Goal: Task Accomplishment & Management: Use online tool/utility

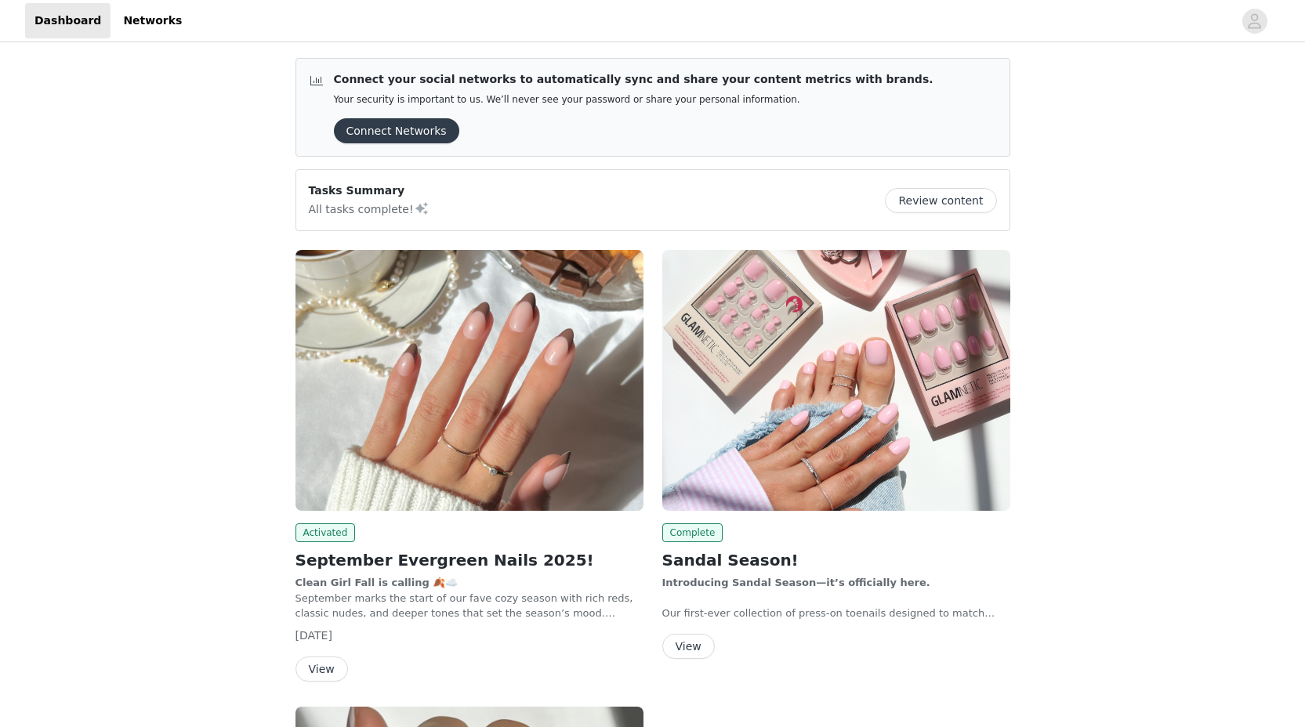
click at [422, 390] on img at bounding box center [469, 380] width 348 height 261
click at [456, 348] on img at bounding box center [469, 380] width 348 height 261
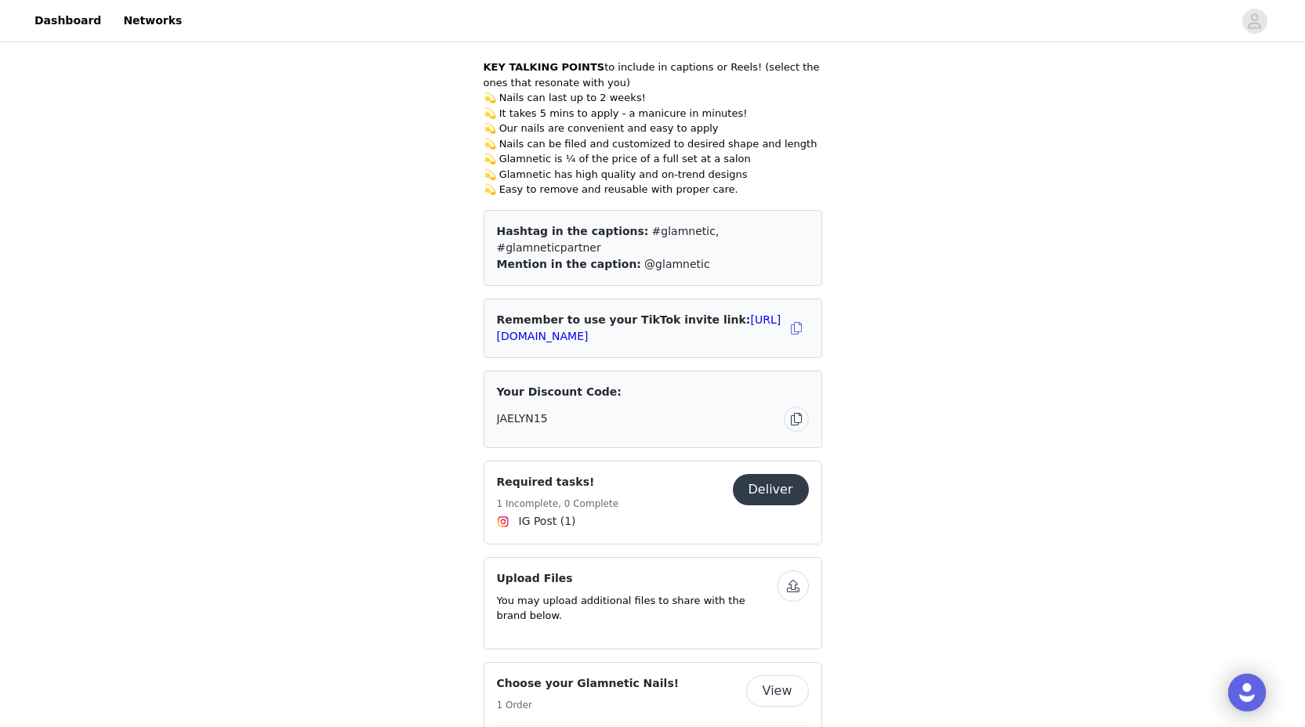
scroll to position [1392, 0]
click at [767, 473] on button "Deliver" at bounding box center [771, 488] width 76 height 31
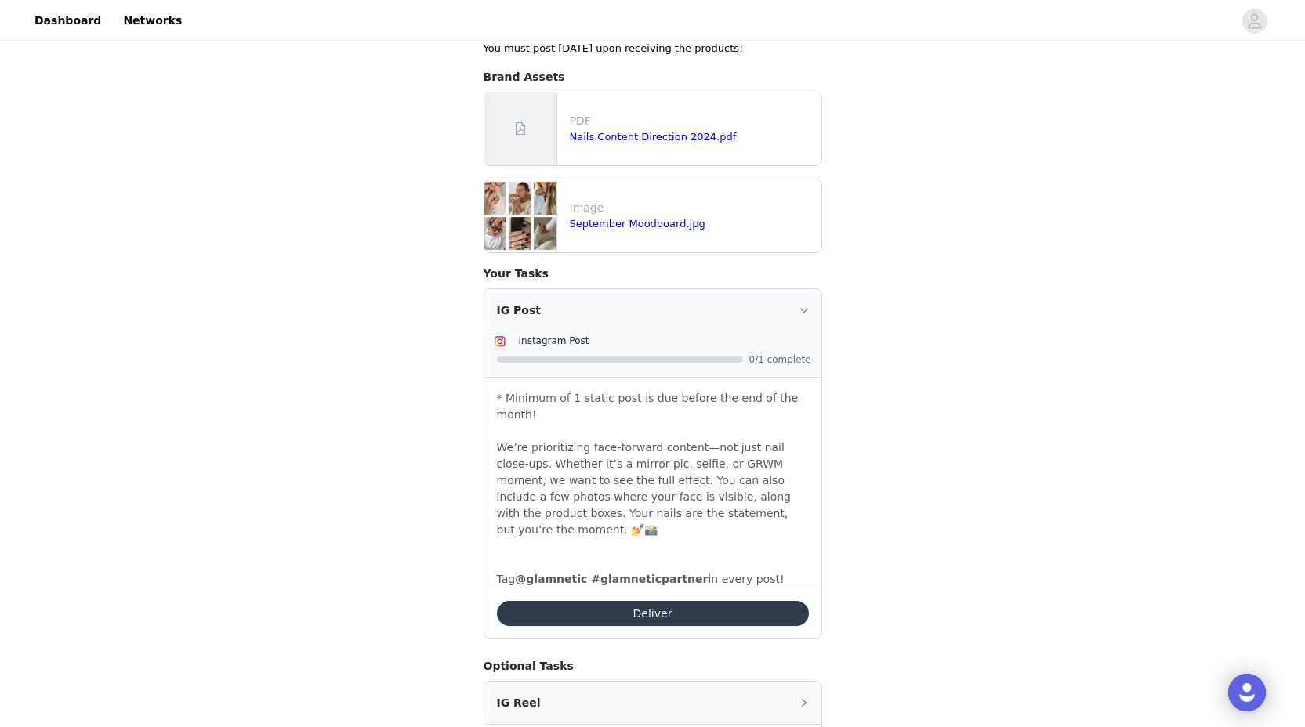
scroll to position [350, 0]
click at [700, 599] on button "Deliver" at bounding box center [653, 611] width 312 height 25
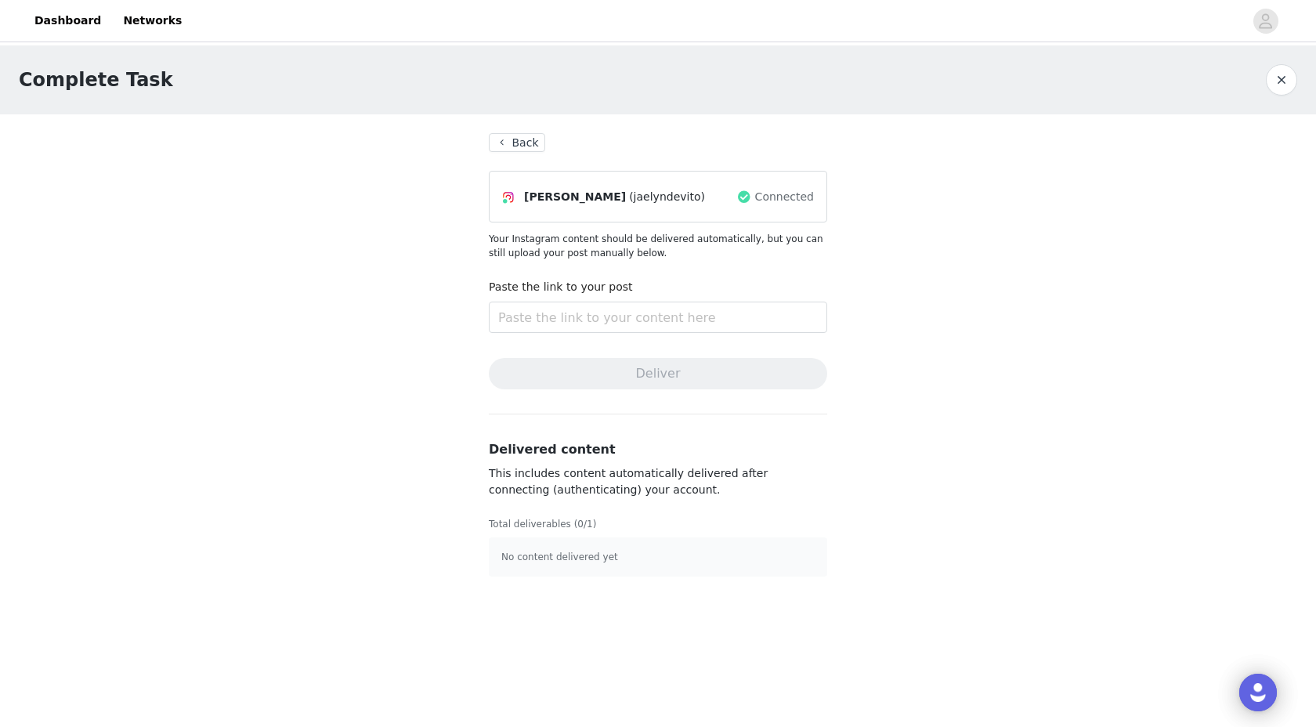
click at [729, 191] on div "JAELYN ROSE DEVITO (jaelyndevito)" at bounding box center [619, 196] width 234 height 19
click at [498, 138] on button "Back" at bounding box center [517, 142] width 56 height 19
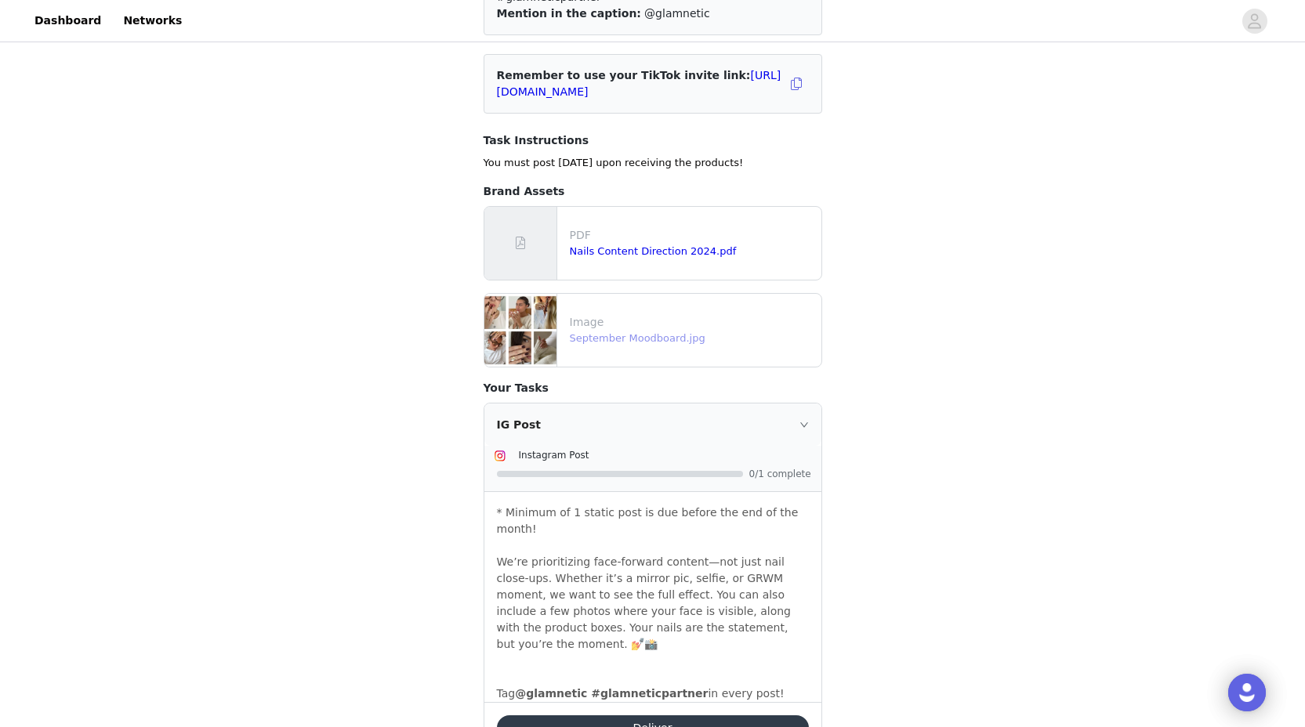
scroll to position [515, 0]
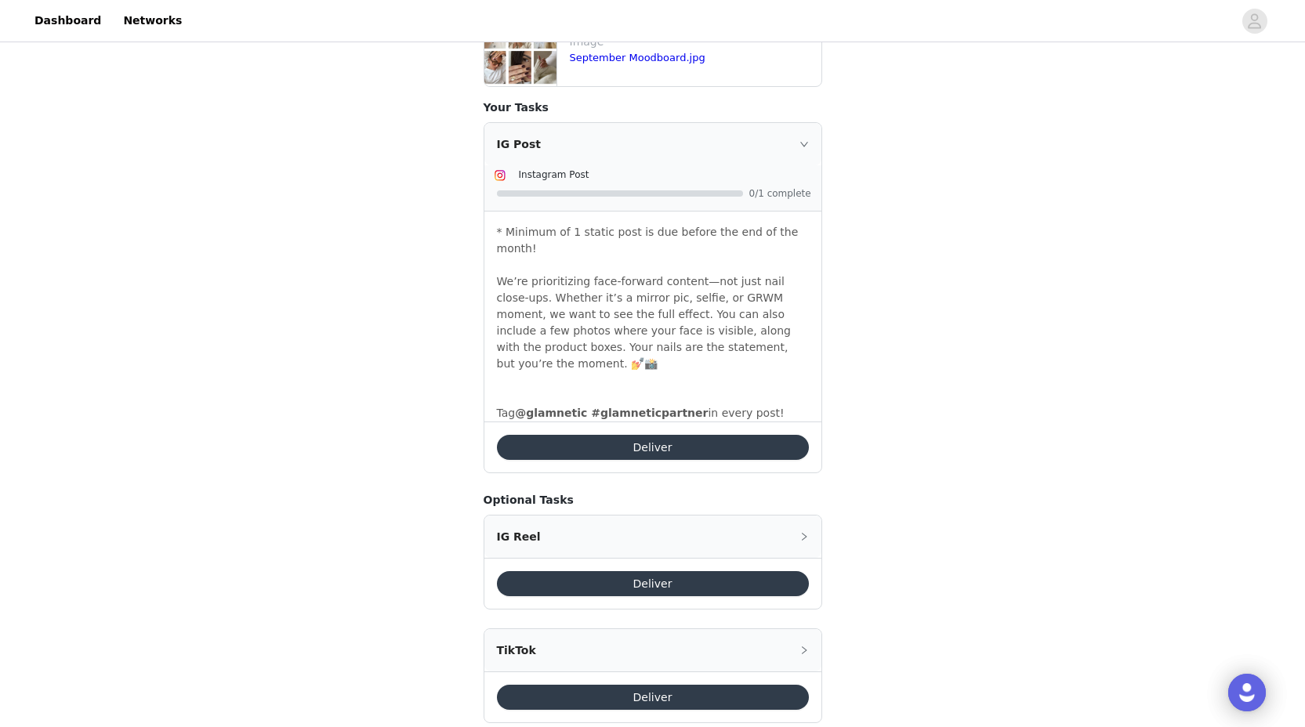
click at [675, 435] on button "Deliver" at bounding box center [653, 447] width 312 height 25
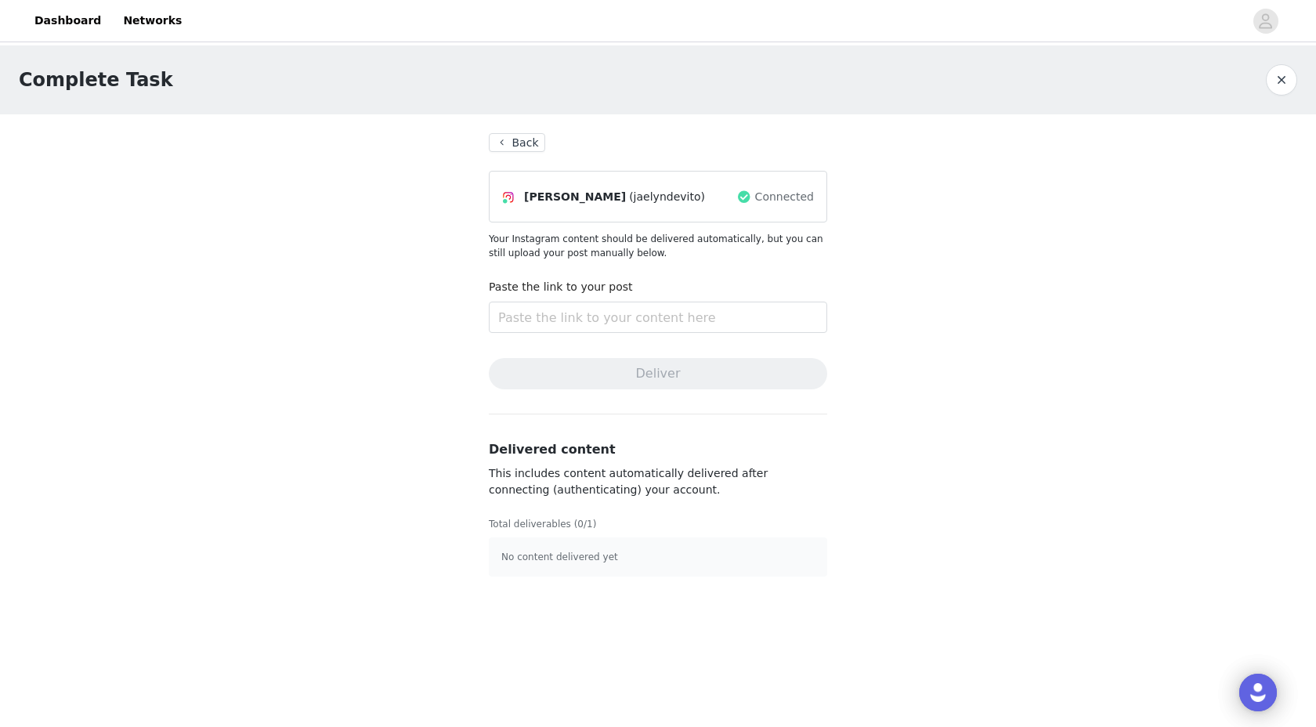
click at [671, 199] on span "(jaelyndevito)" at bounding box center [667, 197] width 76 height 16
click at [585, 248] on p "Your Instagram content should be delivered automatically, but you can still upl…" at bounding box center [658, 246] width 338 height 28
click at [596, 304] on input "text" at bounding box center [658, 317] width 338 height 31
click at [596, 320] on input "text" at bounding box center [658, 317] width 338 height 31
paste input "https://www.instagram.com/p/DPPGygVEQAZ/?utm_source=ig_web_copy_link&igsh=MzRlO…"
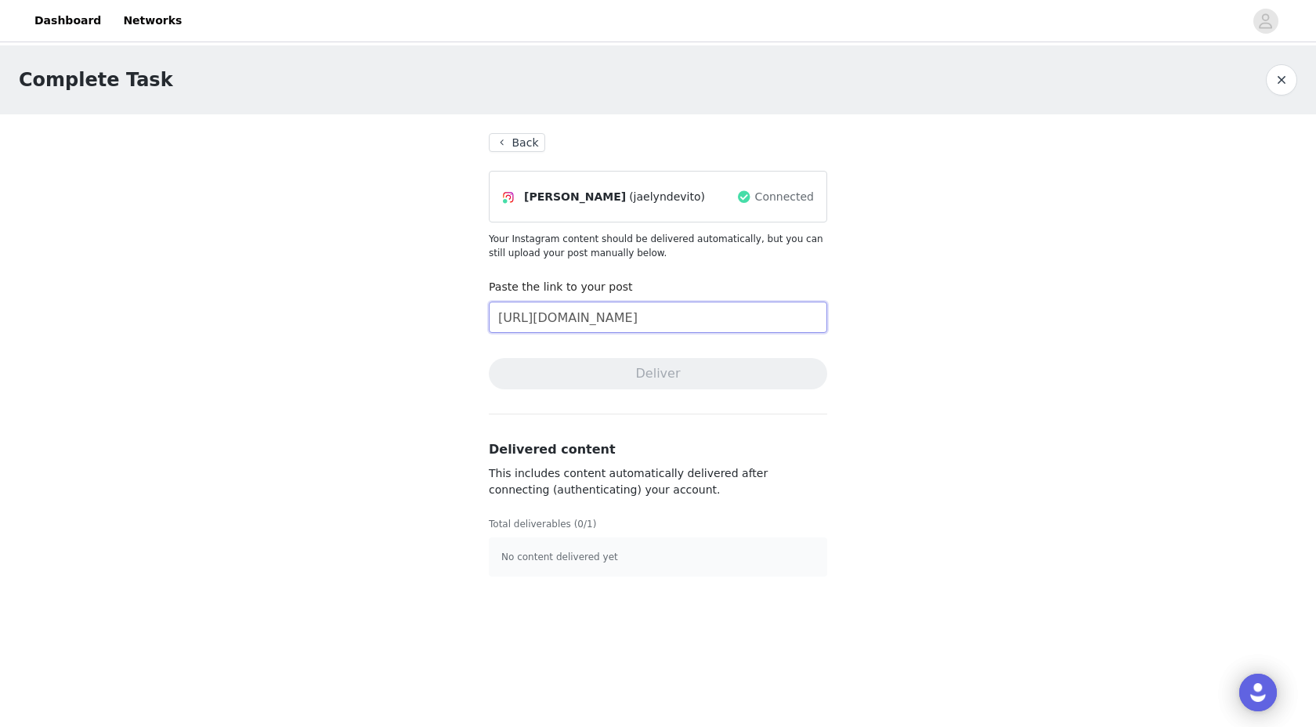
scroll to position [0, 281]
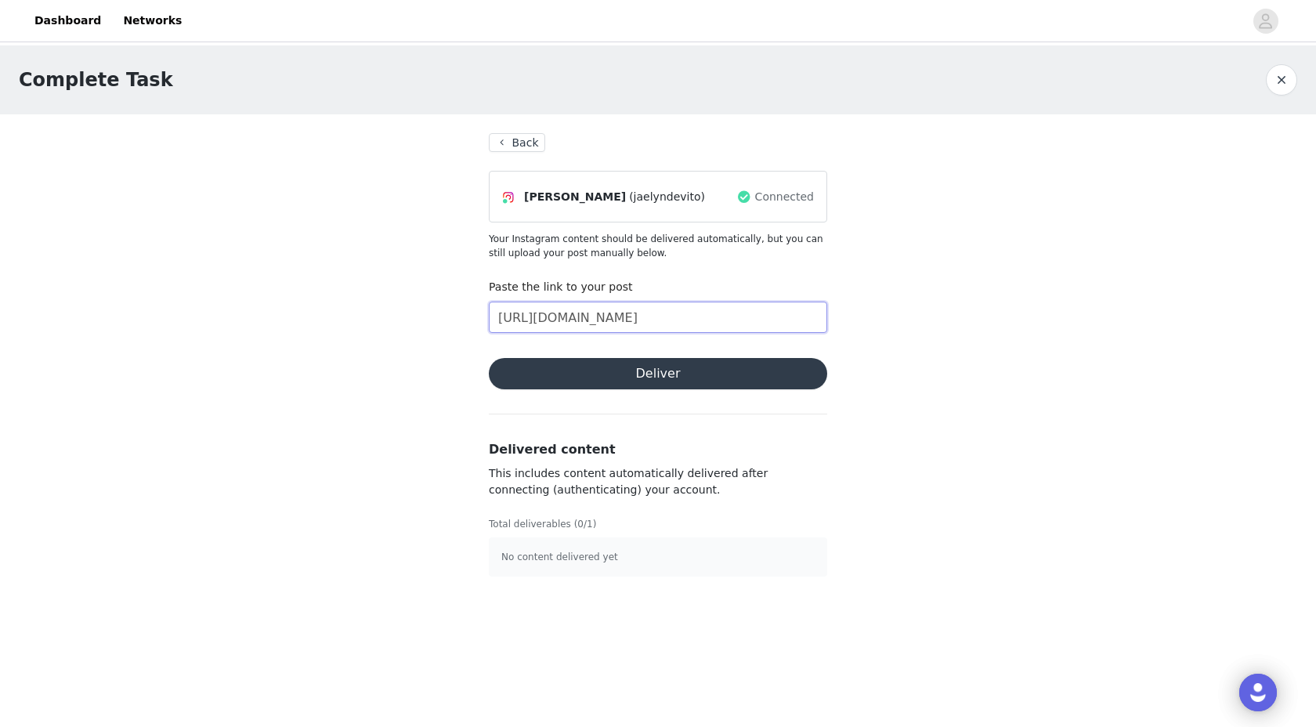
type input "https://www.instagram.com/p/DPPGygVEQAZ/?utm_source=ig_web_copy_link&igsh=MzRlO…"
click at [632, 374] on button "Deliver" at bounding box center [658, 373] width 338 height 31
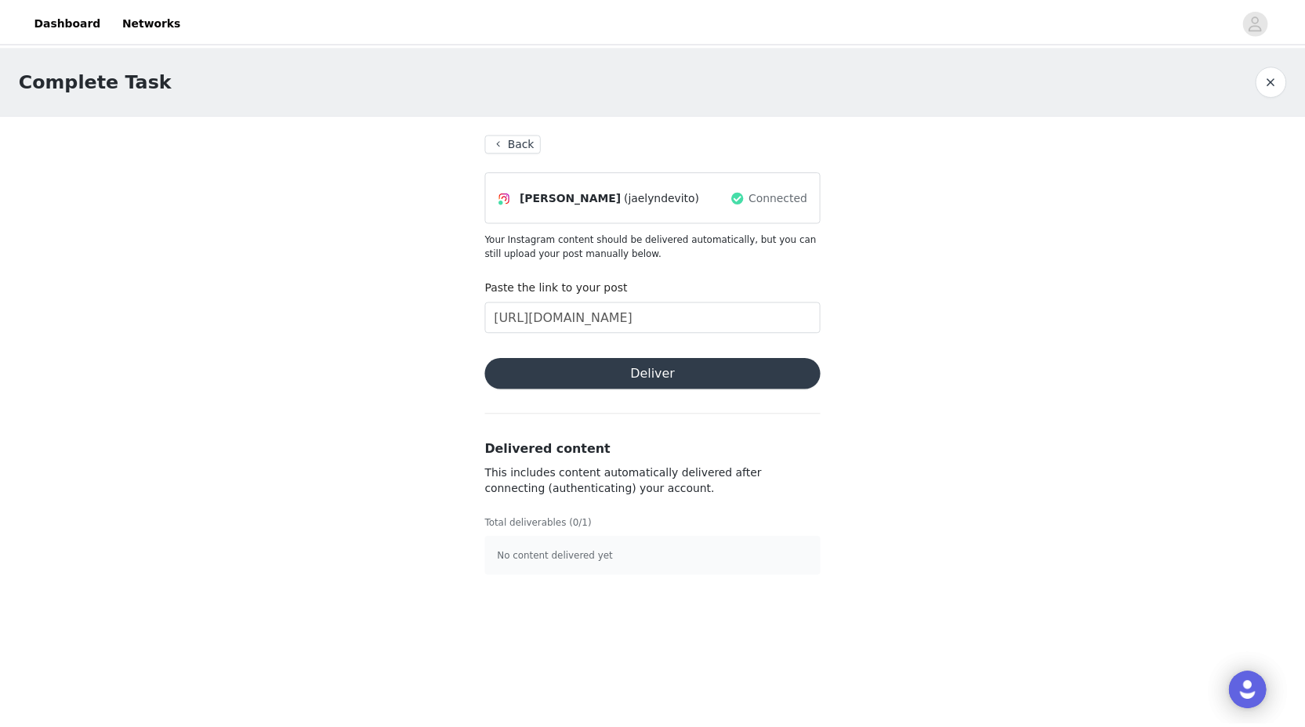
scroll to position [0, 0]
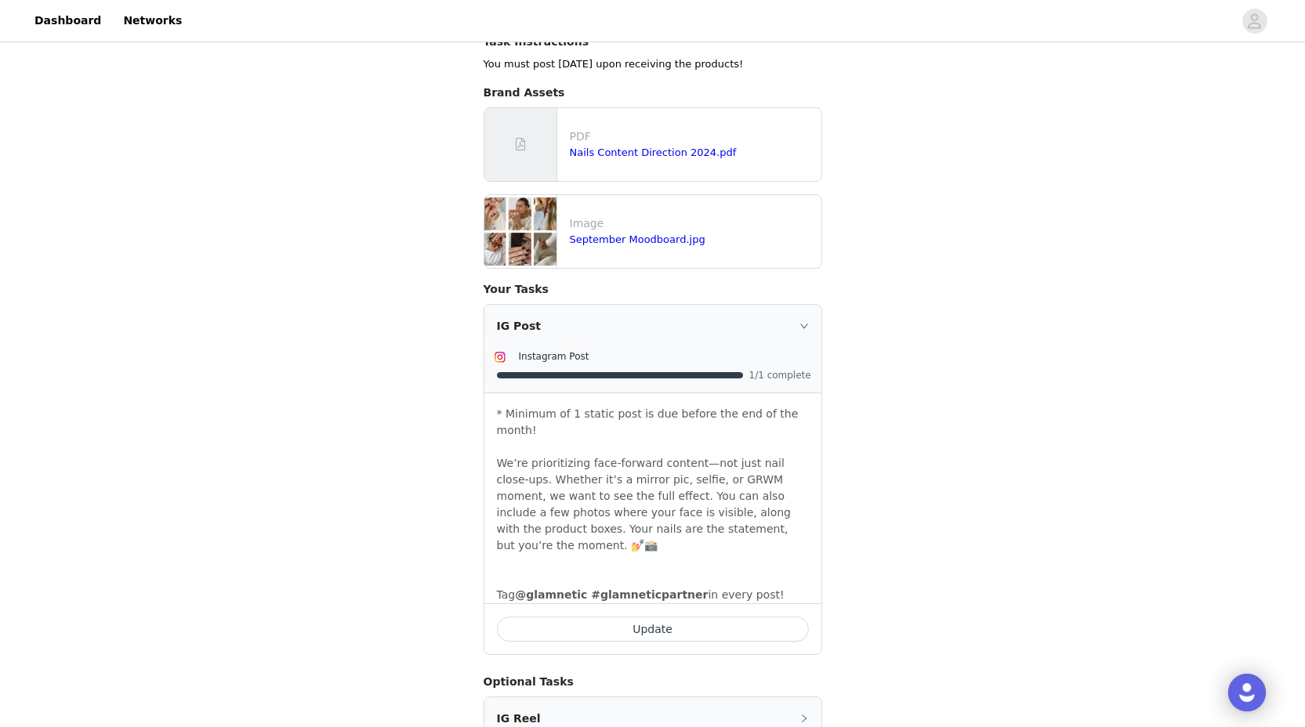
scroll to position [515, 0]
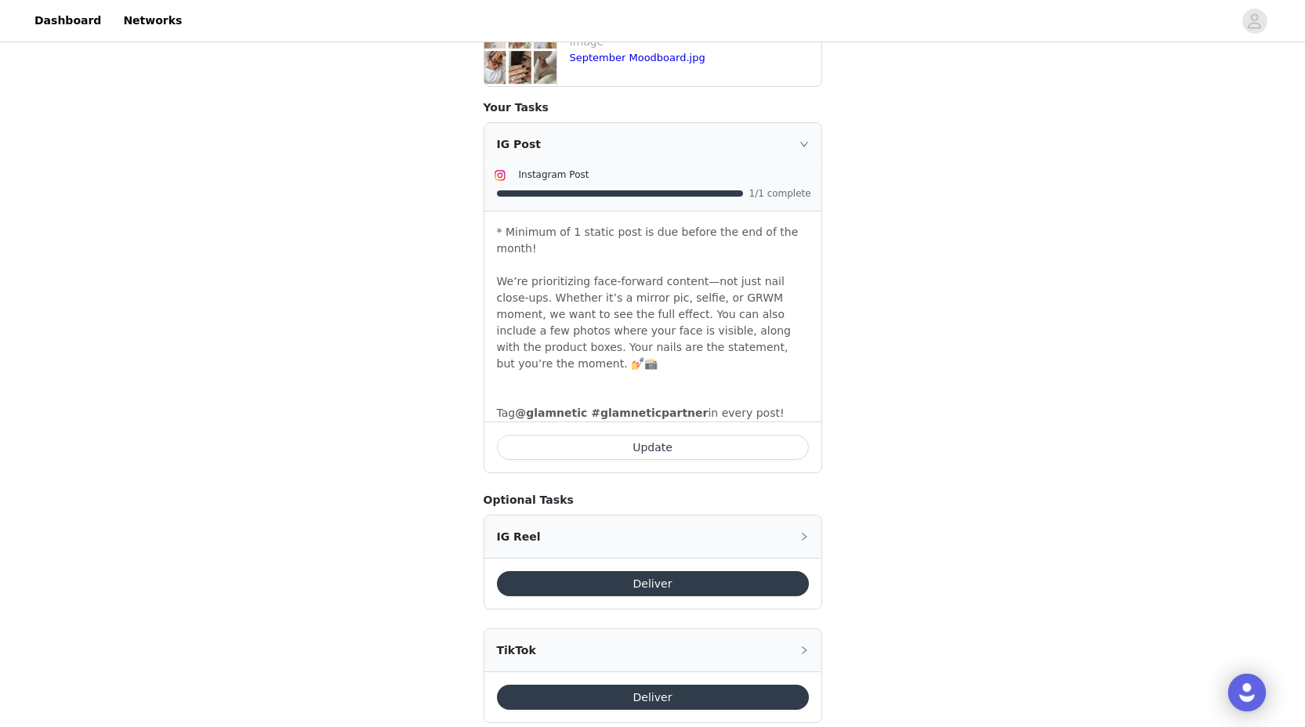
click at [600, 685] on button "Deliver" at bounding box center [653, 697] width 312 height 25
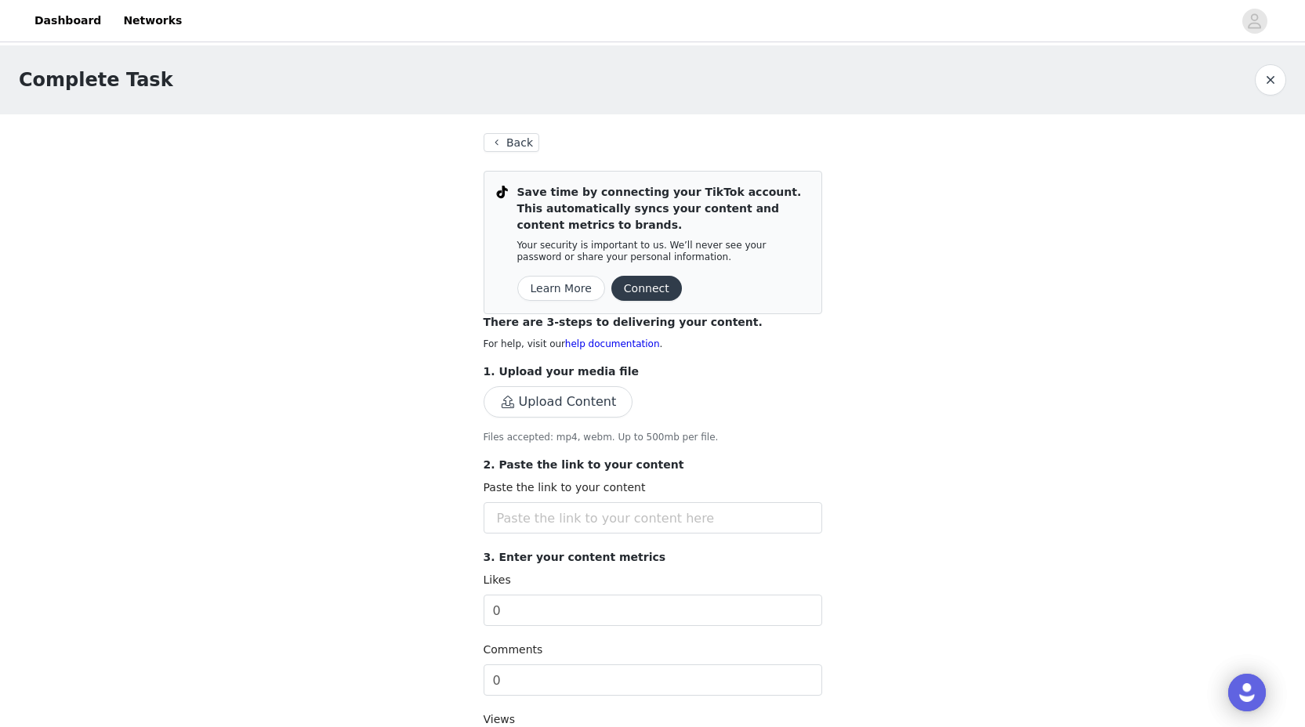
click at [624, 294] on button "Connect" at bounding box center [646, 288] width 71 height 25
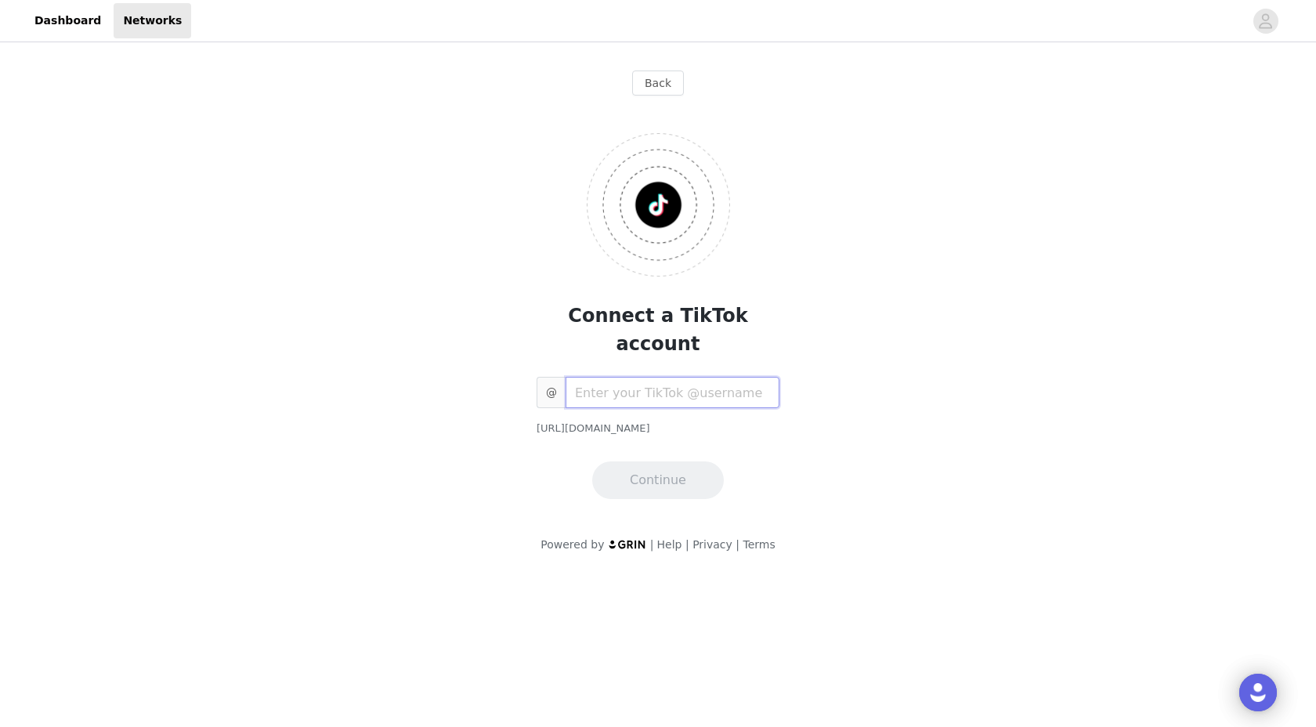
click at [623, 377] on input "text" at bounding box center [673, 392] width 214 height 31
type input "jaelyndevito"
click at [645, 462] on button "Continue" at bounding box center [658, 481] width 132 height 38
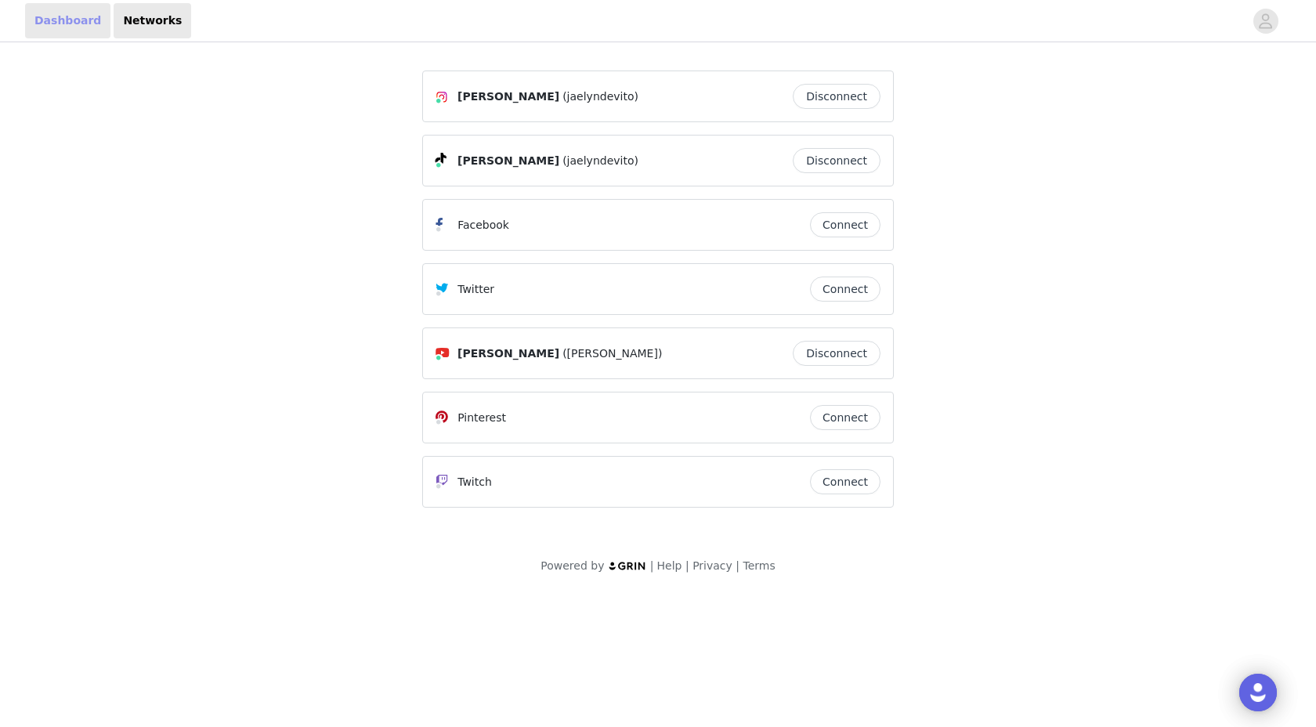
click at [61, 16] on link "Dashboard" at bounding box center [67, 20] width 85 height 35
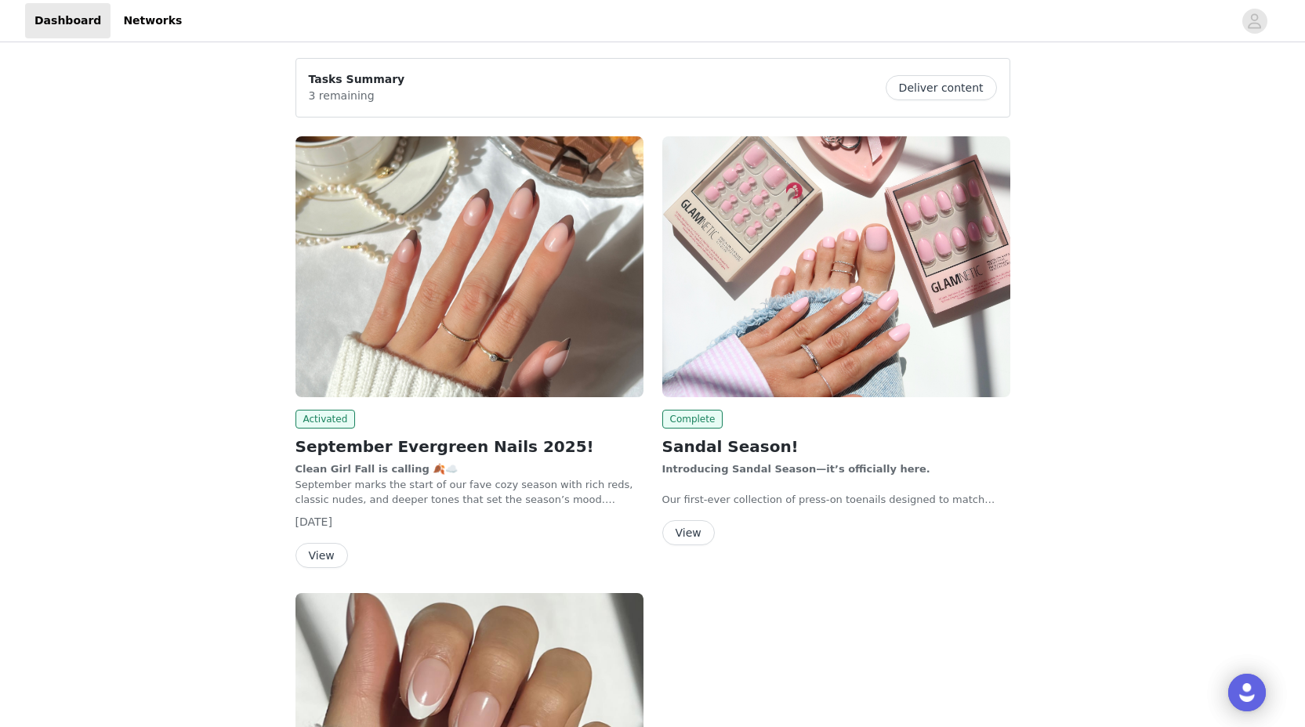
click at [447, 361] on img at bounding box center [469, 266] width 348 height 261
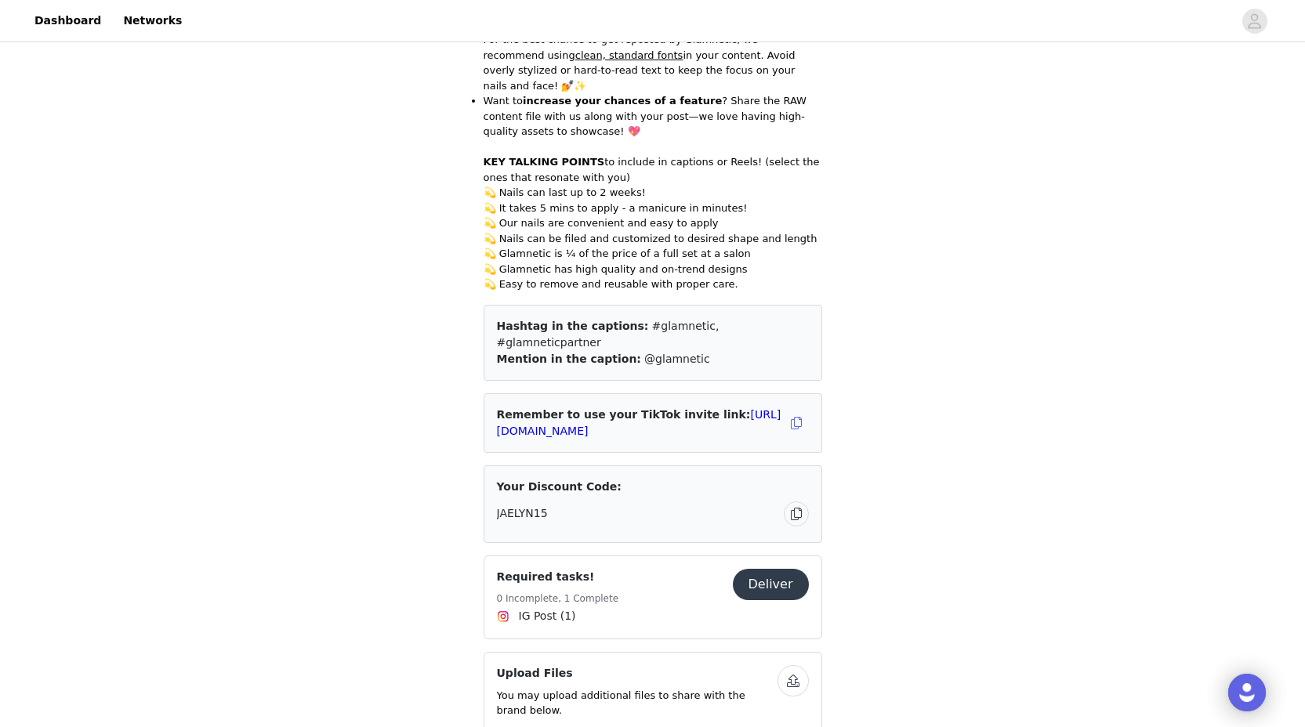
scroll to position [1428, 0]
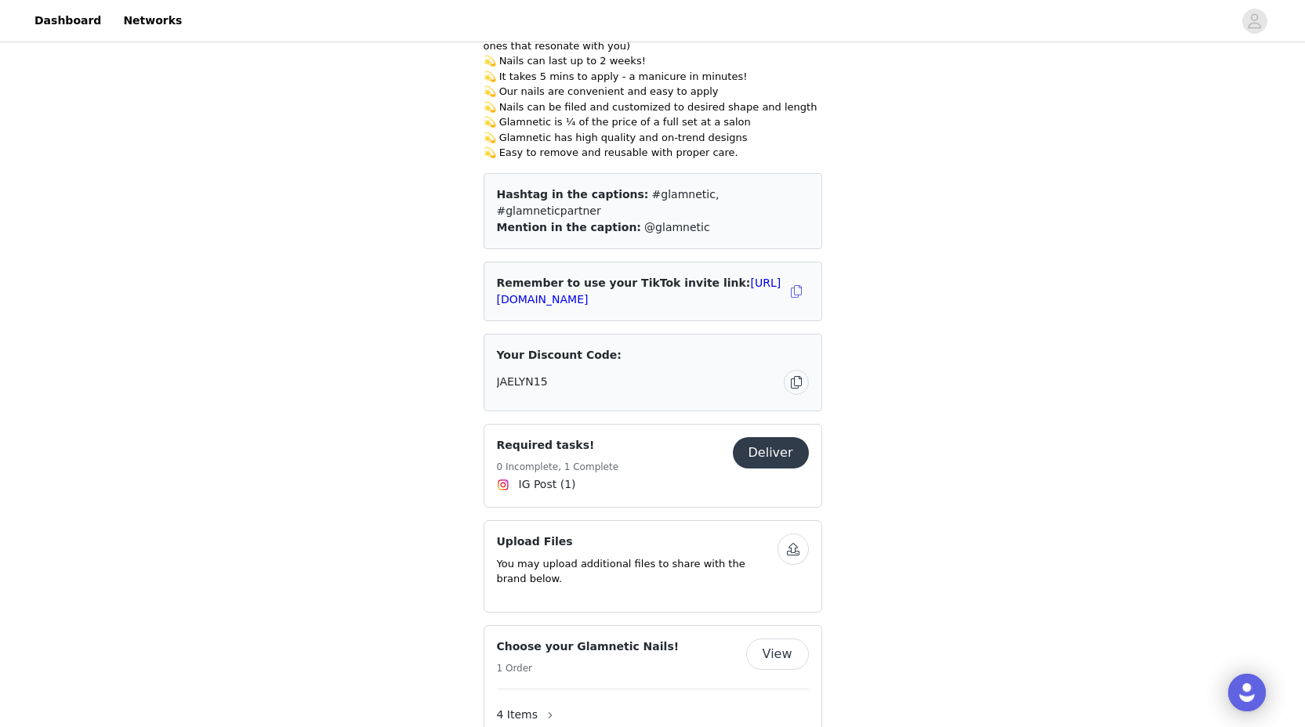
click at [747, 437] on button "Deliver" at bounding box center [771, 452] width 76 height 31
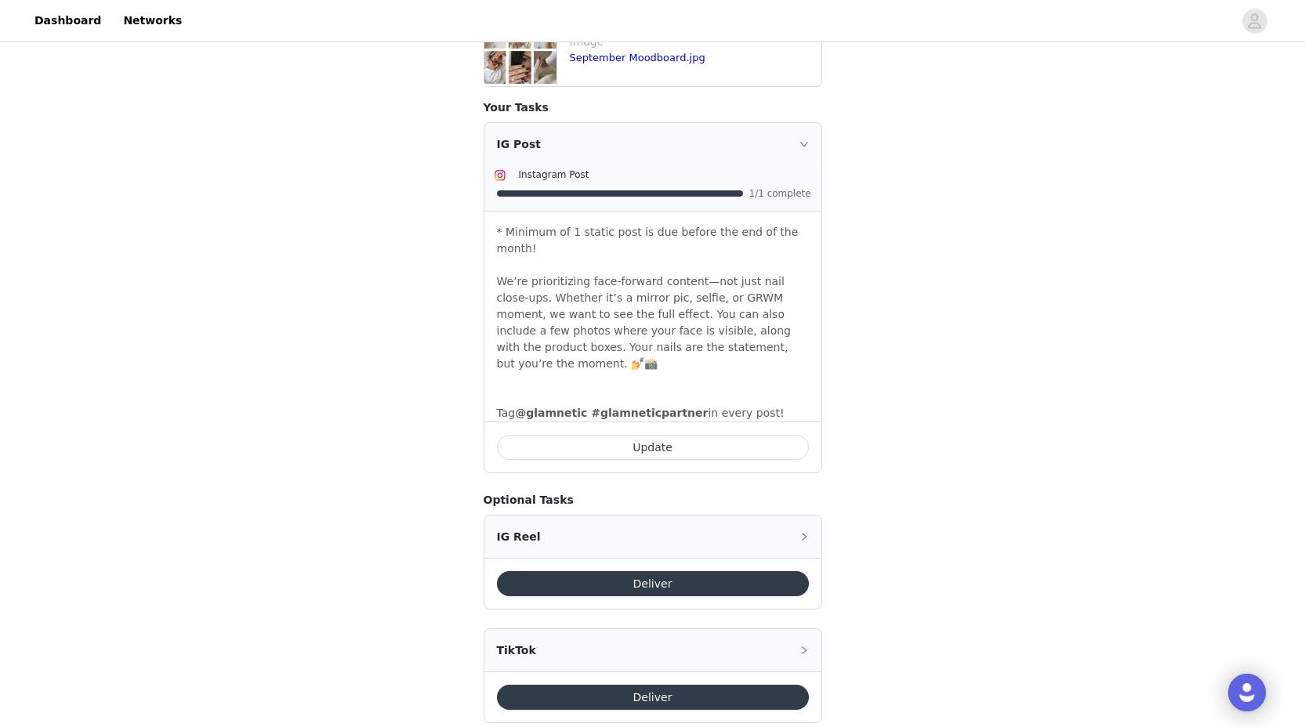
scroll to position [515, 0]
click at [715, 685] on button "Deliver" at bounding box center [653, 697] width 312 height 25
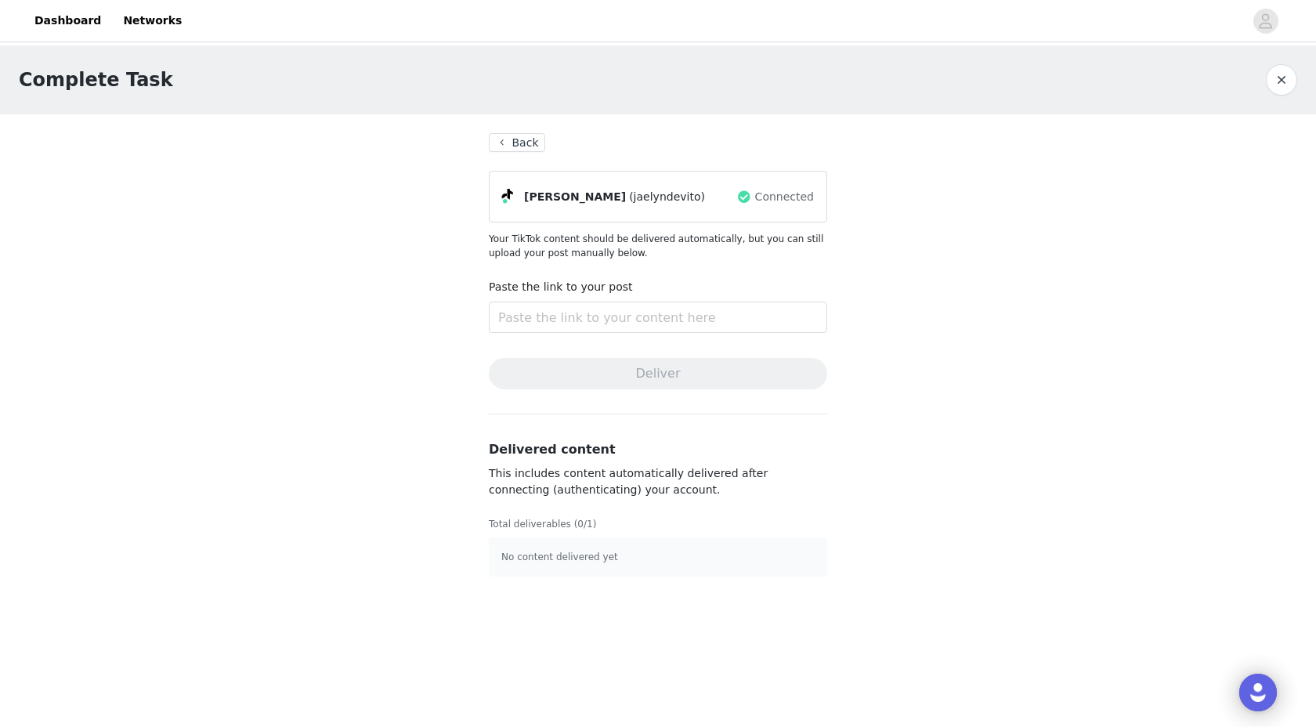
click at [581, 491] on span "This includes content automatically delivered after connecting (authenticating)…" at bounding box center [628, 481] width 279 height 29
click at [588, 572] on article "No content delivered yet" at bounding box center [658, 557] width 338 height 39
click at [705, 320] on input "text" at bounding box center [658, 317] width 338 height 31
paste input "https://www.tiktok.com/t/ZTMjbRYdF/"
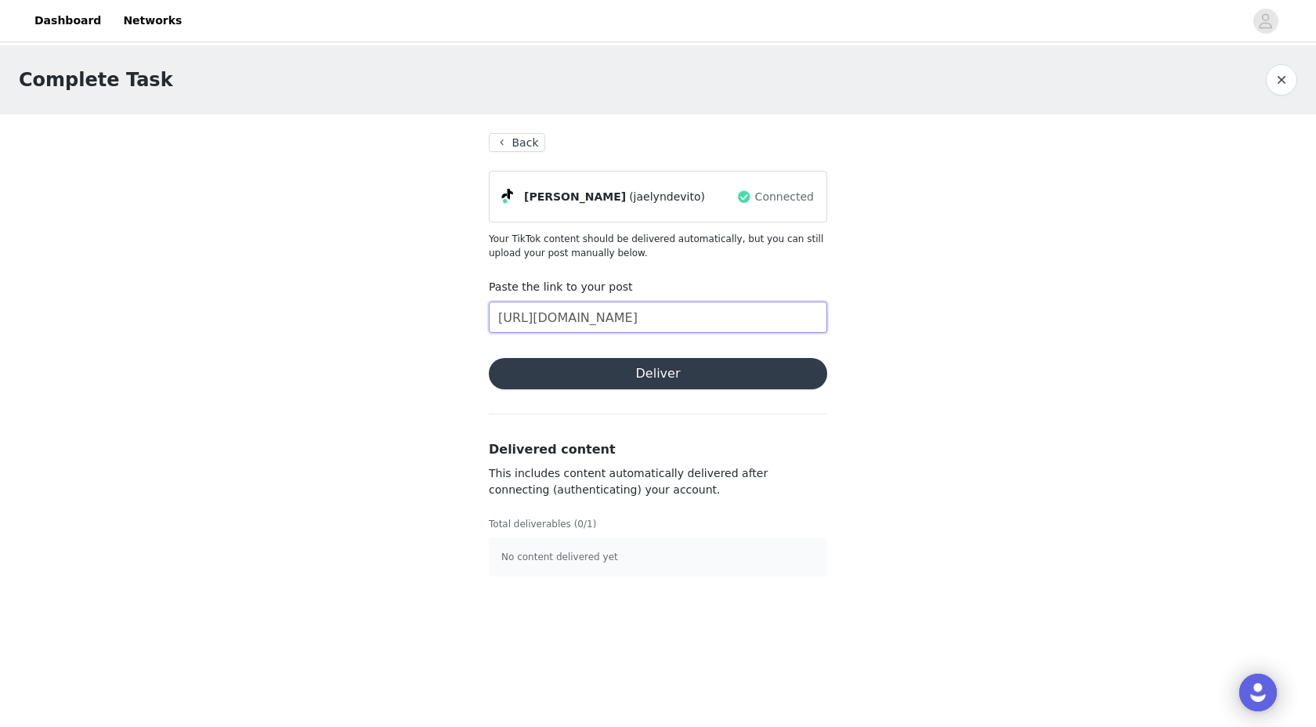
type input "https://www.tiktok.com/t/ZTMjbRYdF/"
click at [700, 380] on button "Deliver" at bounding box center [658, 373] width 338 height 31
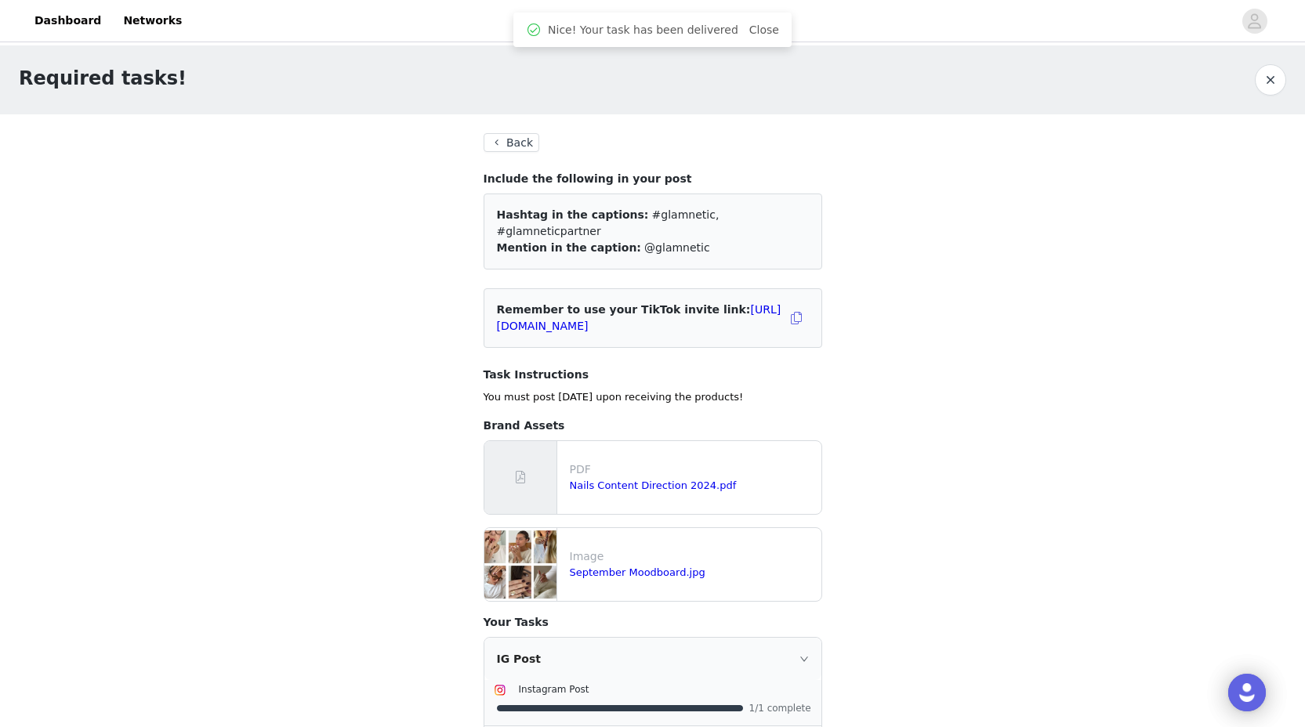
click at [517, 145] on button "Back" at bounding box center [511, 142] width 56 height 19
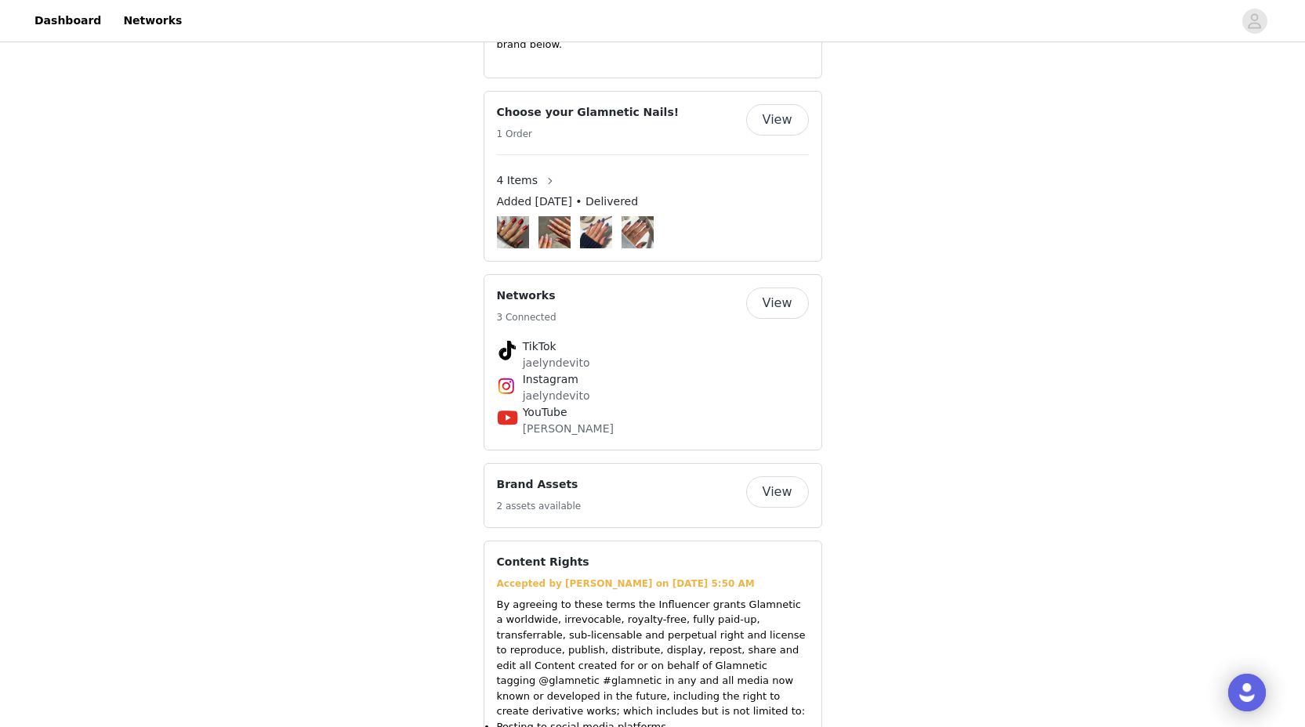
scroll to position [2150, 0]
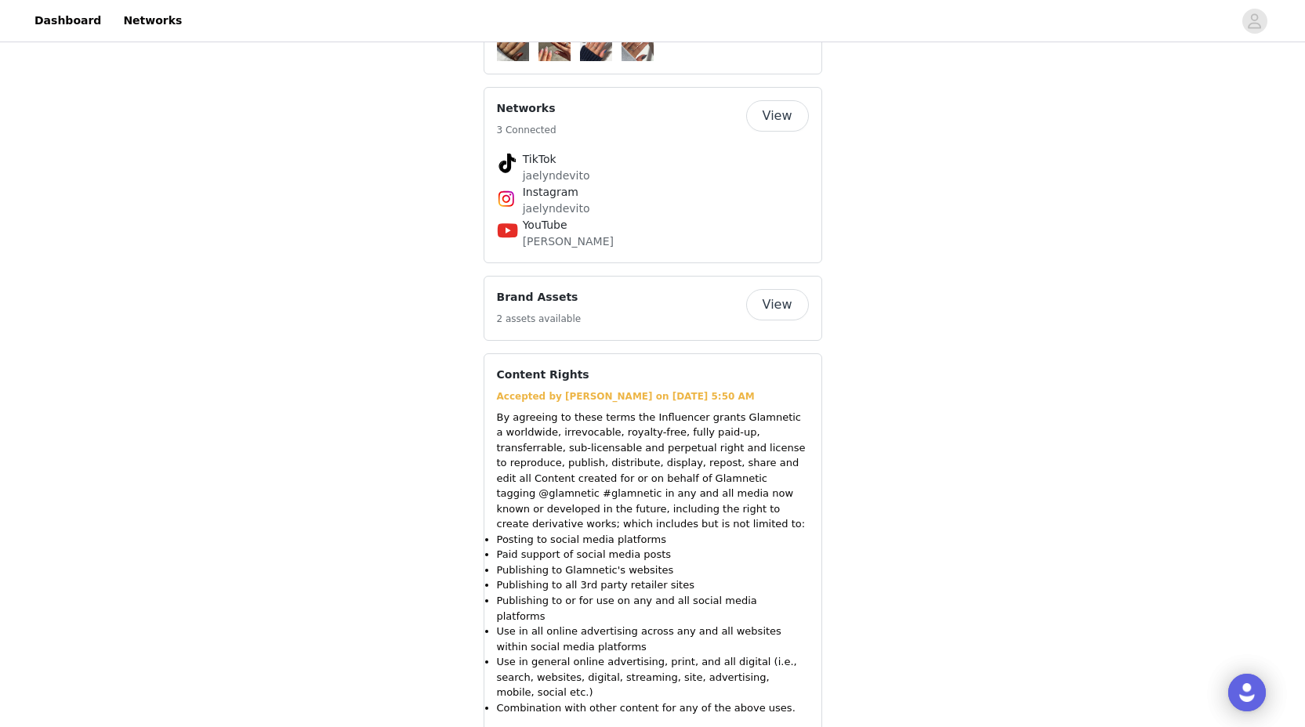
click at [795, 289] on button "View" at bounding box center [777, 304] width 63 height 31
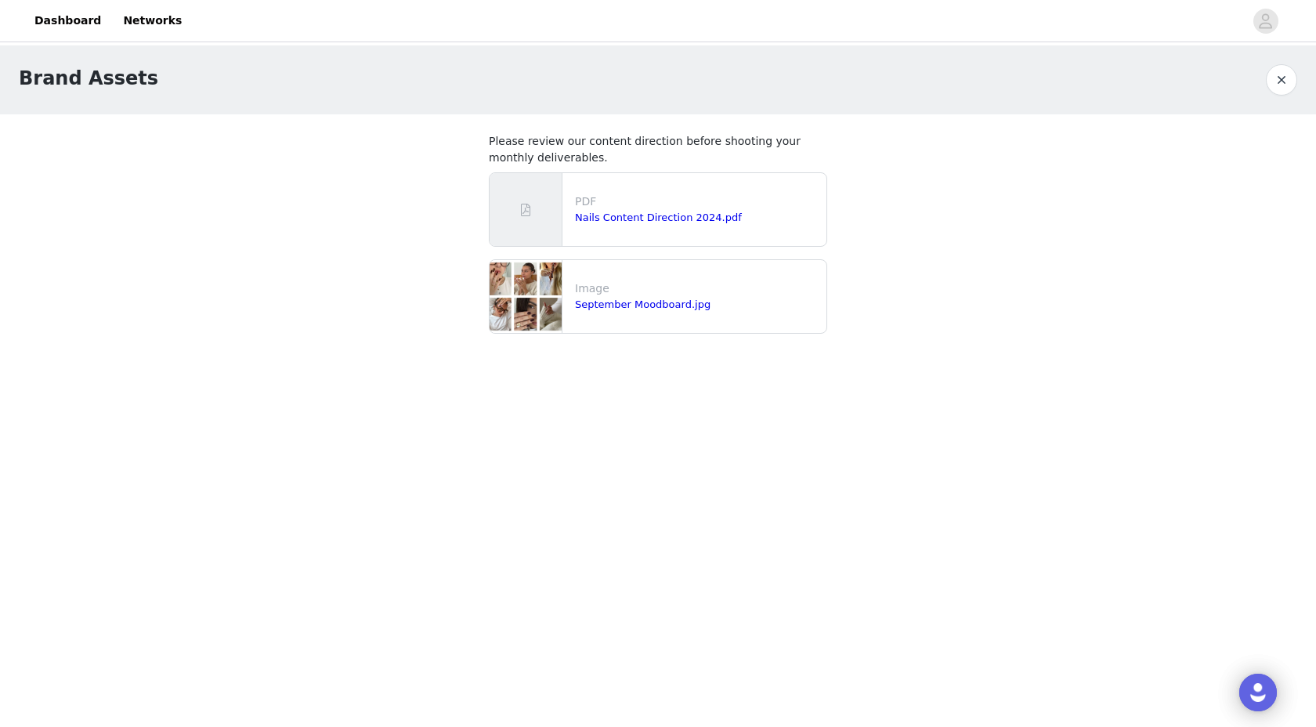
click at [1285, 79] on button "button" at bounding box center [1281, 79] width 31 height 31
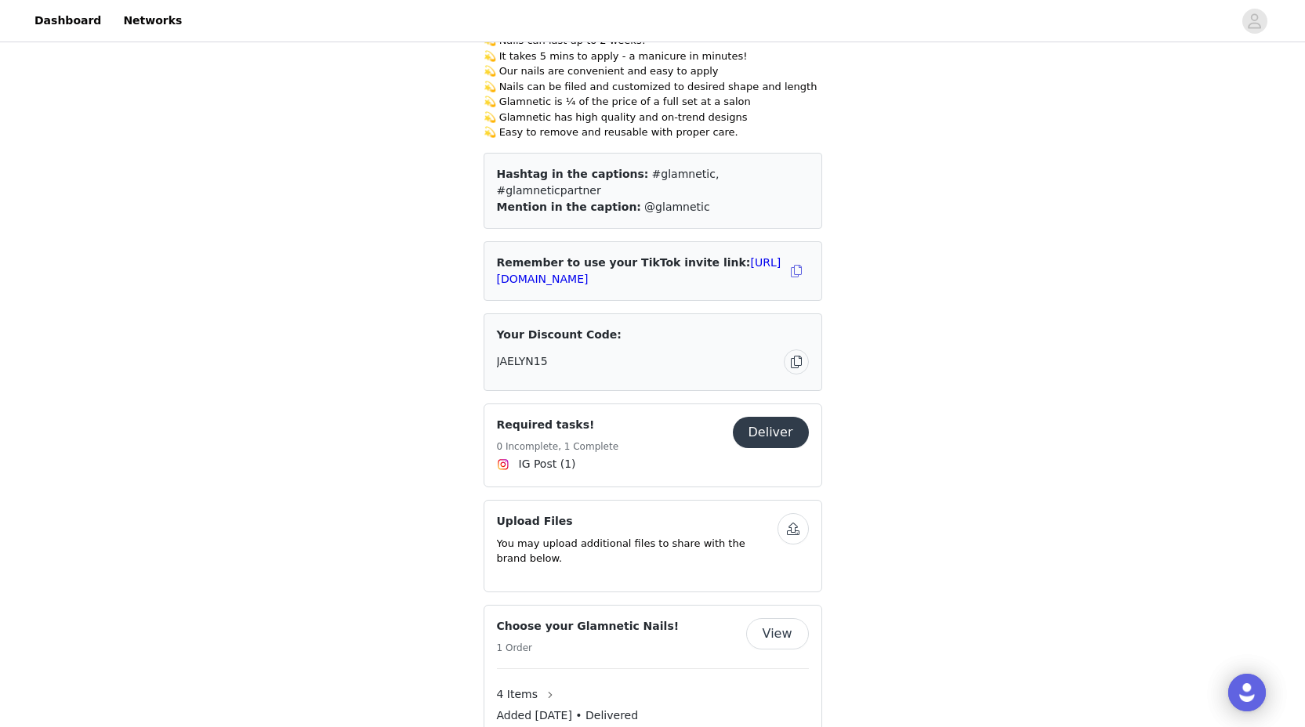
scroll to position [1450, 0]
click at [760, 416] on button "Deliver" at bounding box center [771, 431] width 76 height 31
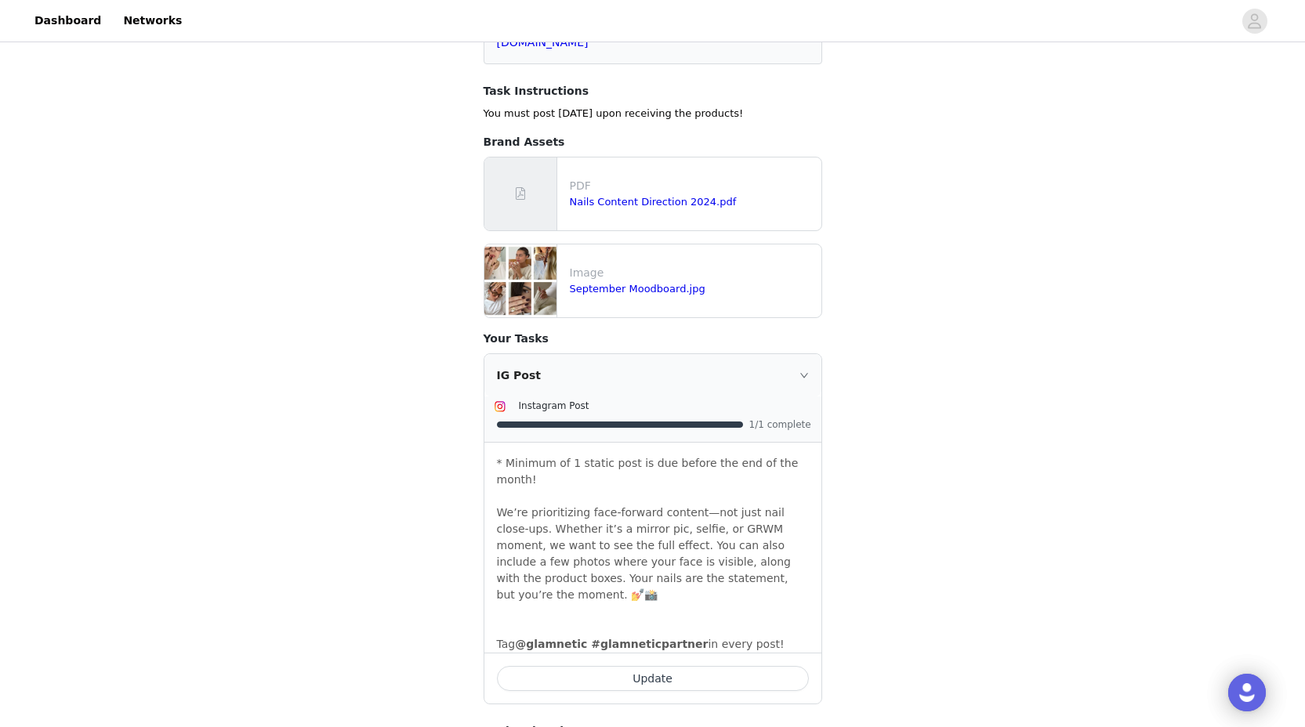
scroll to position [515, 0]
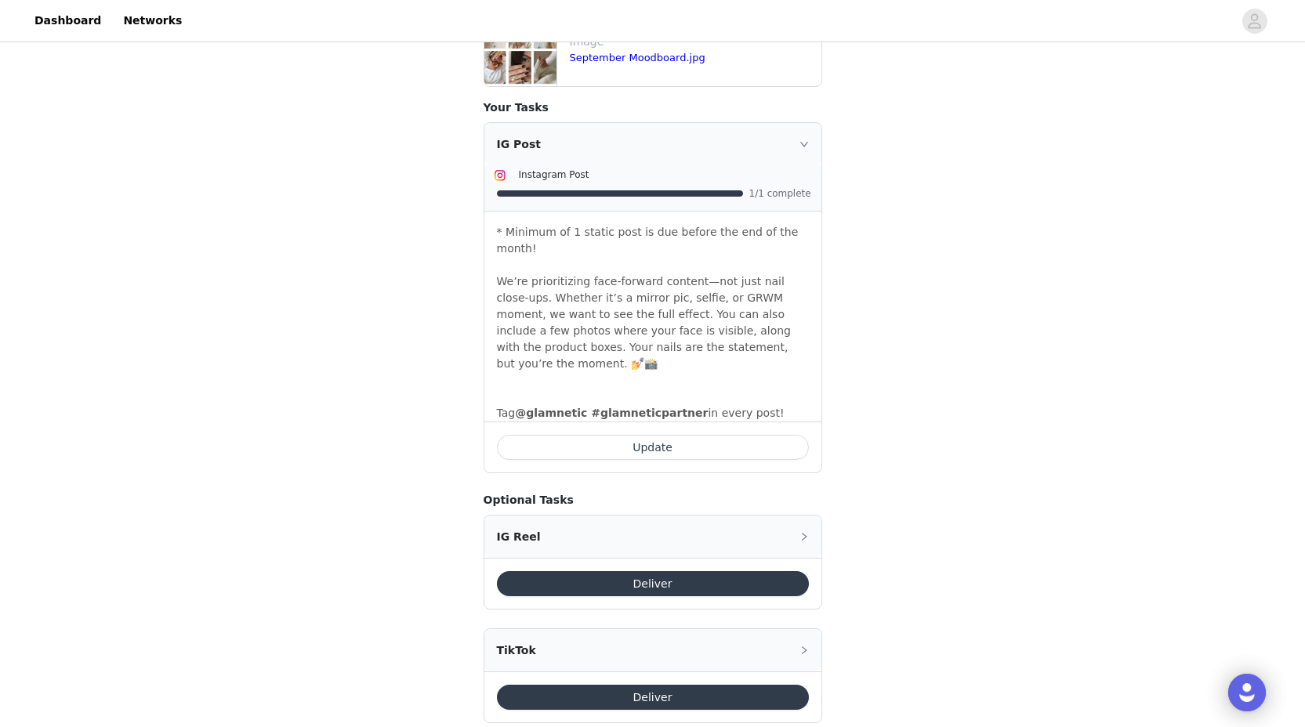
click at [628, 629] on div "TikTok" at bounding box center [652, 650] width 337 height 42
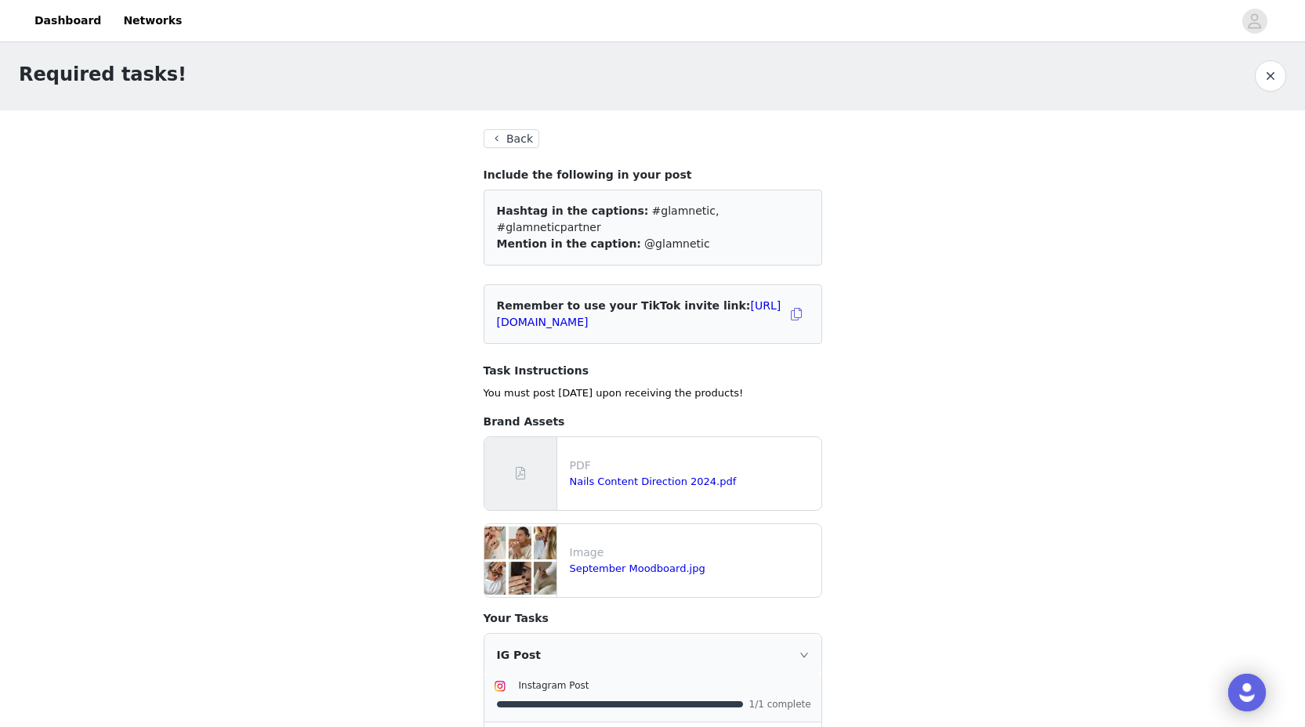
scroll to position [0, 0]
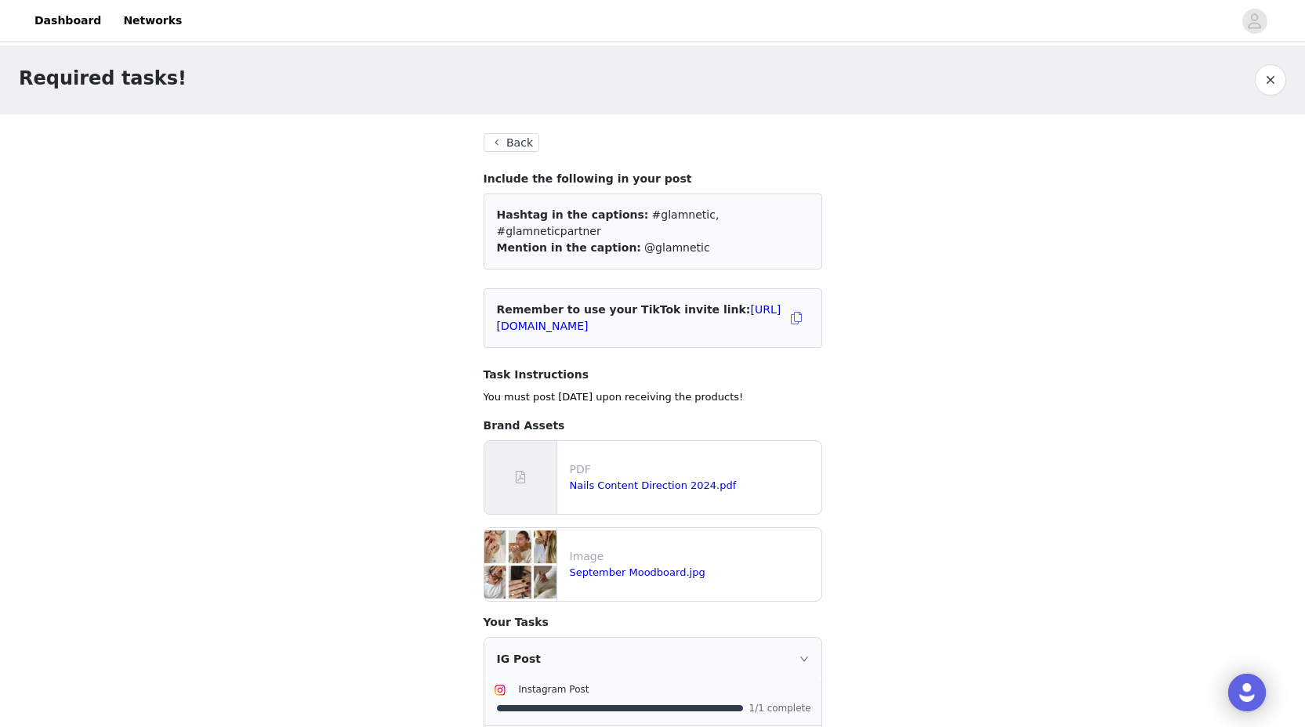
click at [511, 139] on button "Back" at bounding box center [511, 142] width 56 height 19
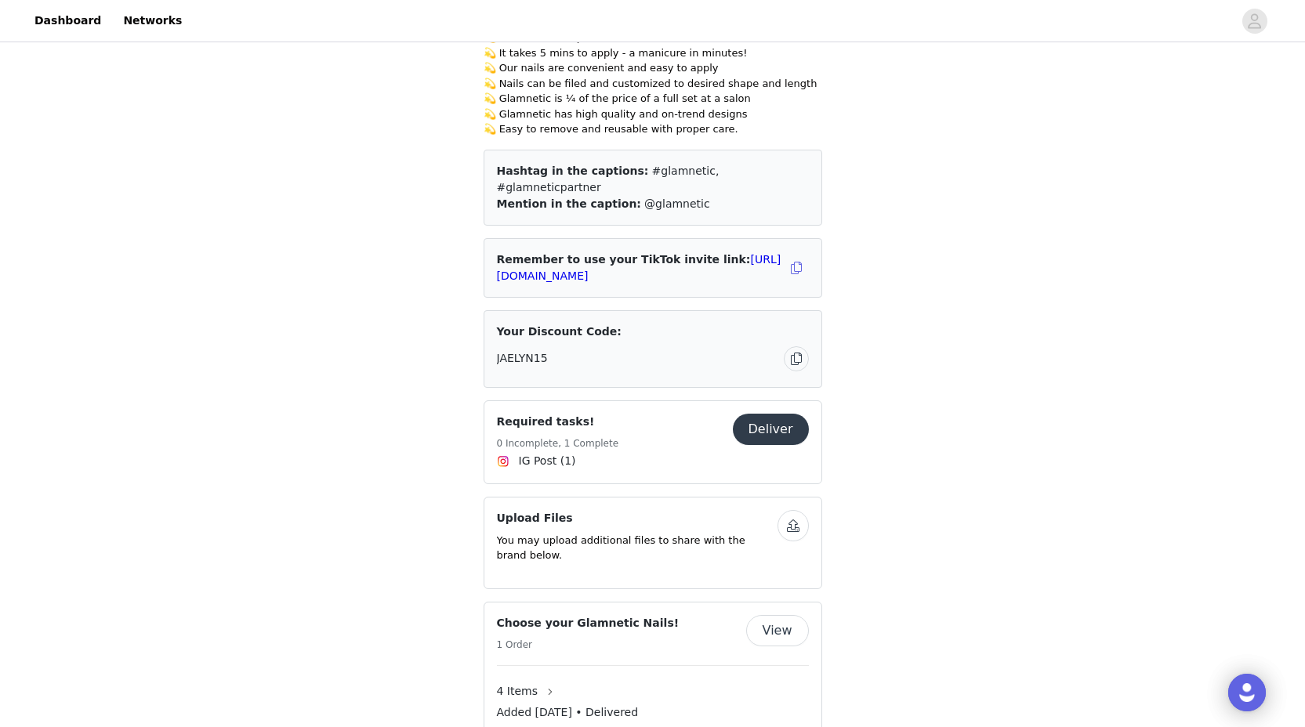
scroll to position [1458, 0]
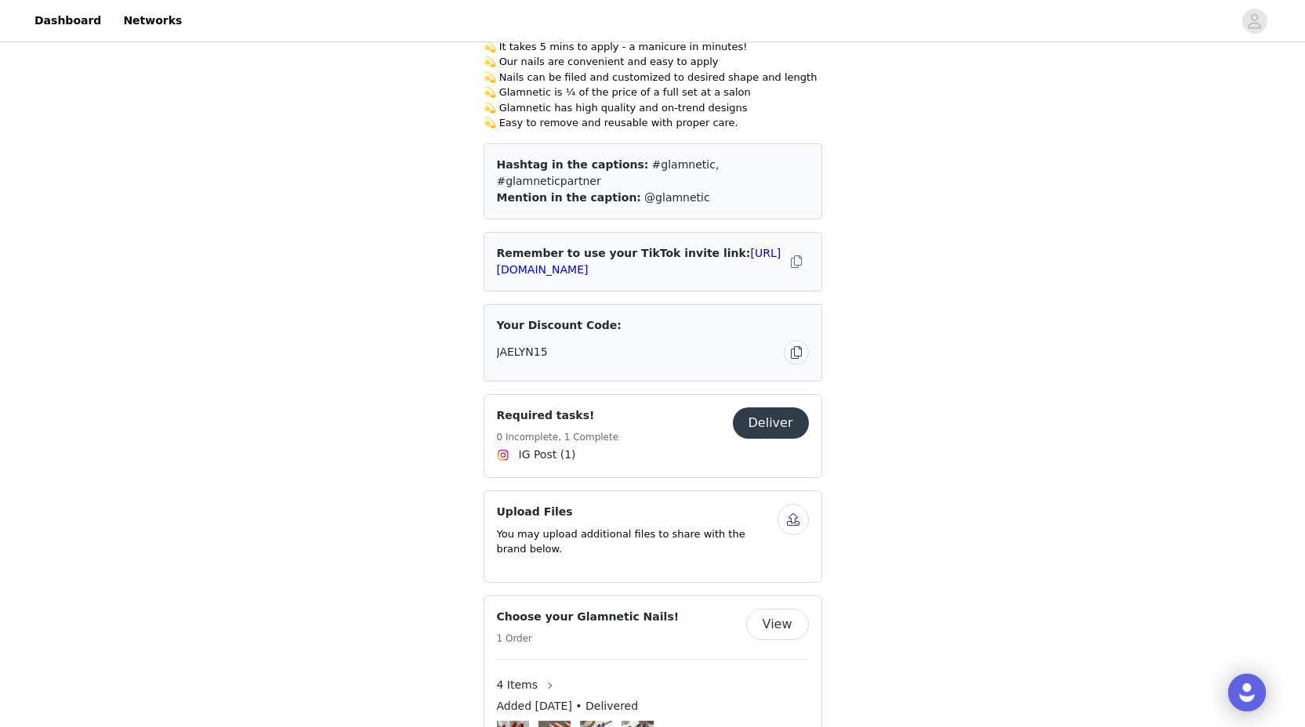
click at [787, 504] on button "button" at bounding box center [792, 519] width 31 height 31
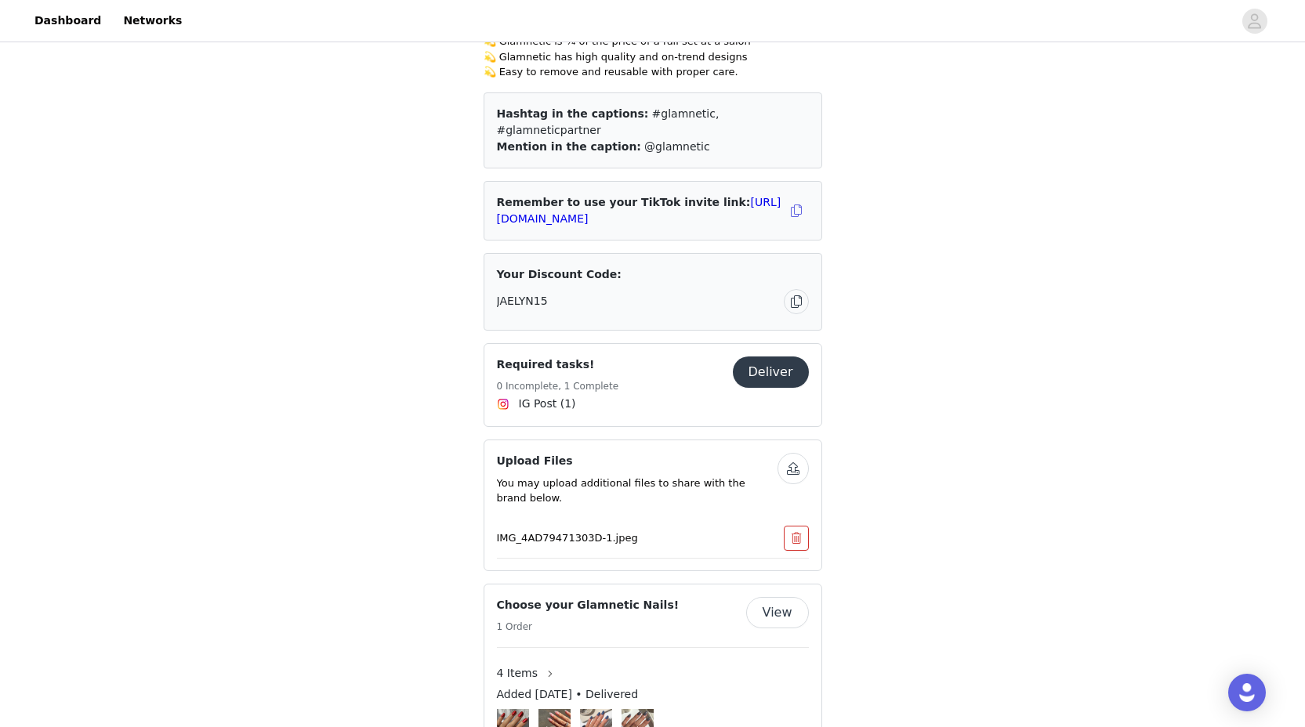
scroll to position [1510, 0]
click at [793, 452] on button "button" at bounding box center [792, 467] width 31 height 31
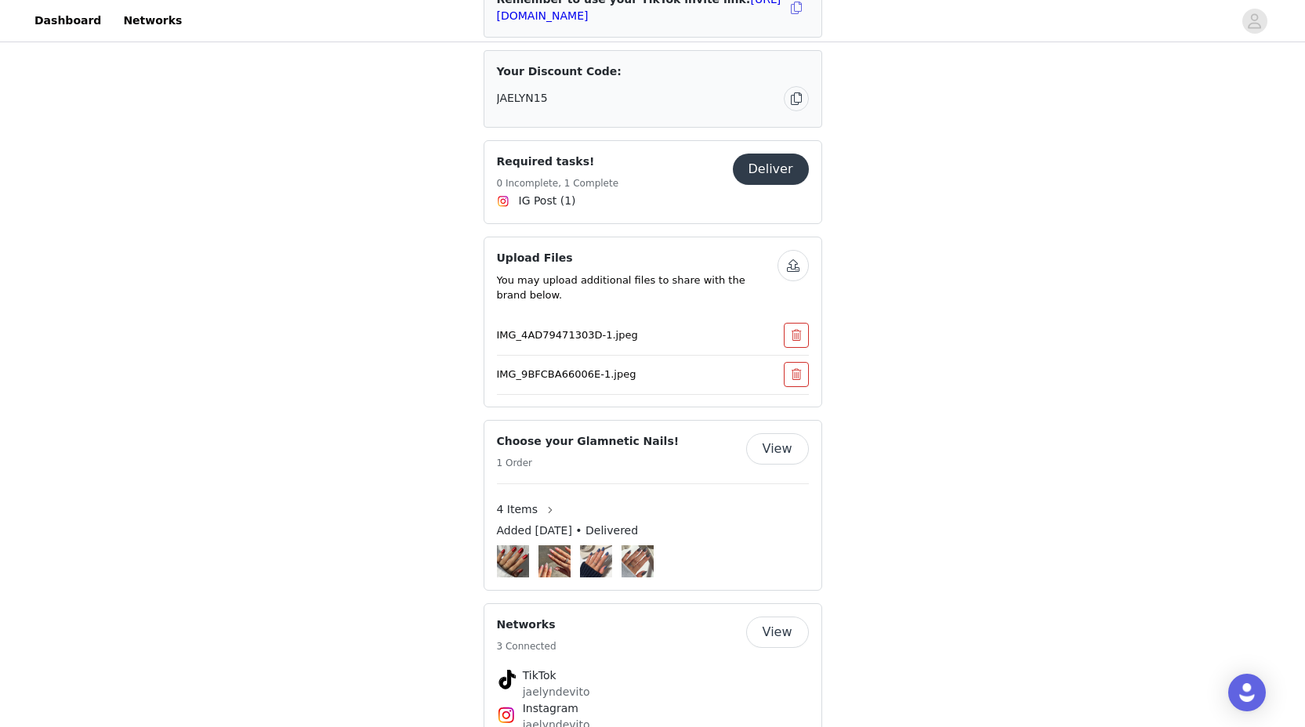
scroll to position [1709, 0]
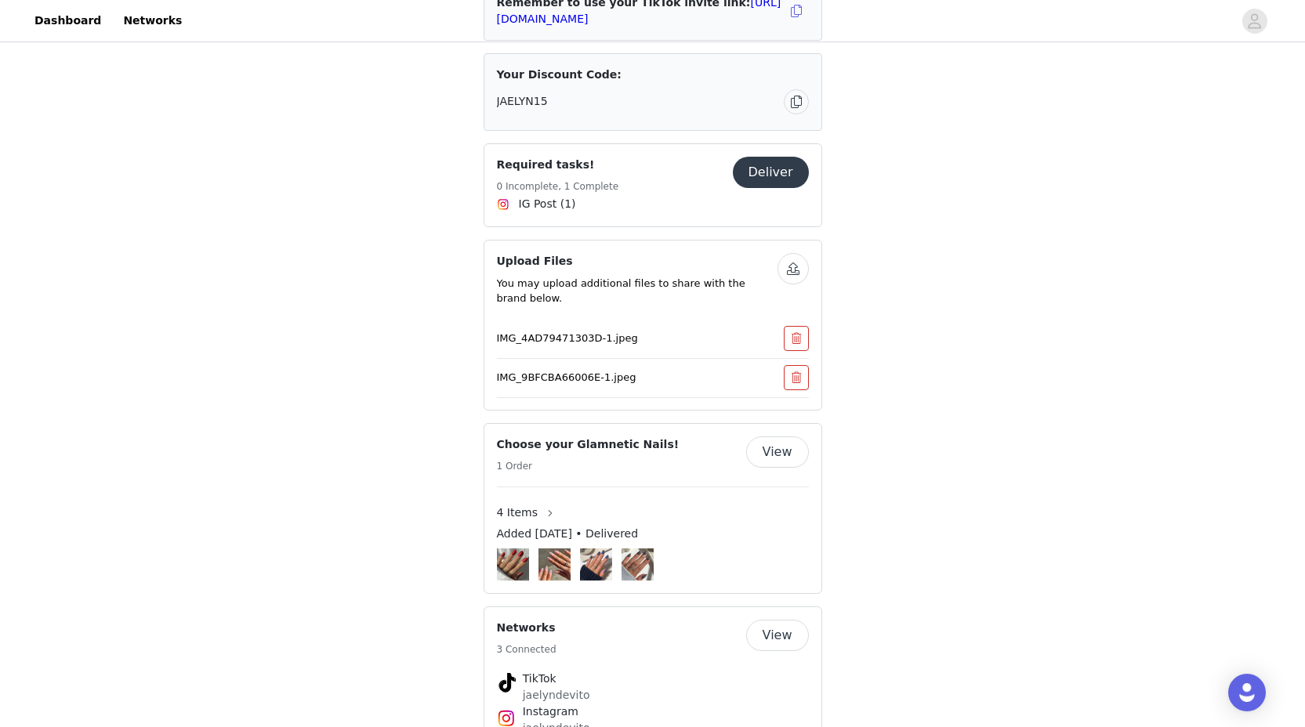
click at [790, 253] on button "button" at bounding box center [792, 268] width 31 height 31
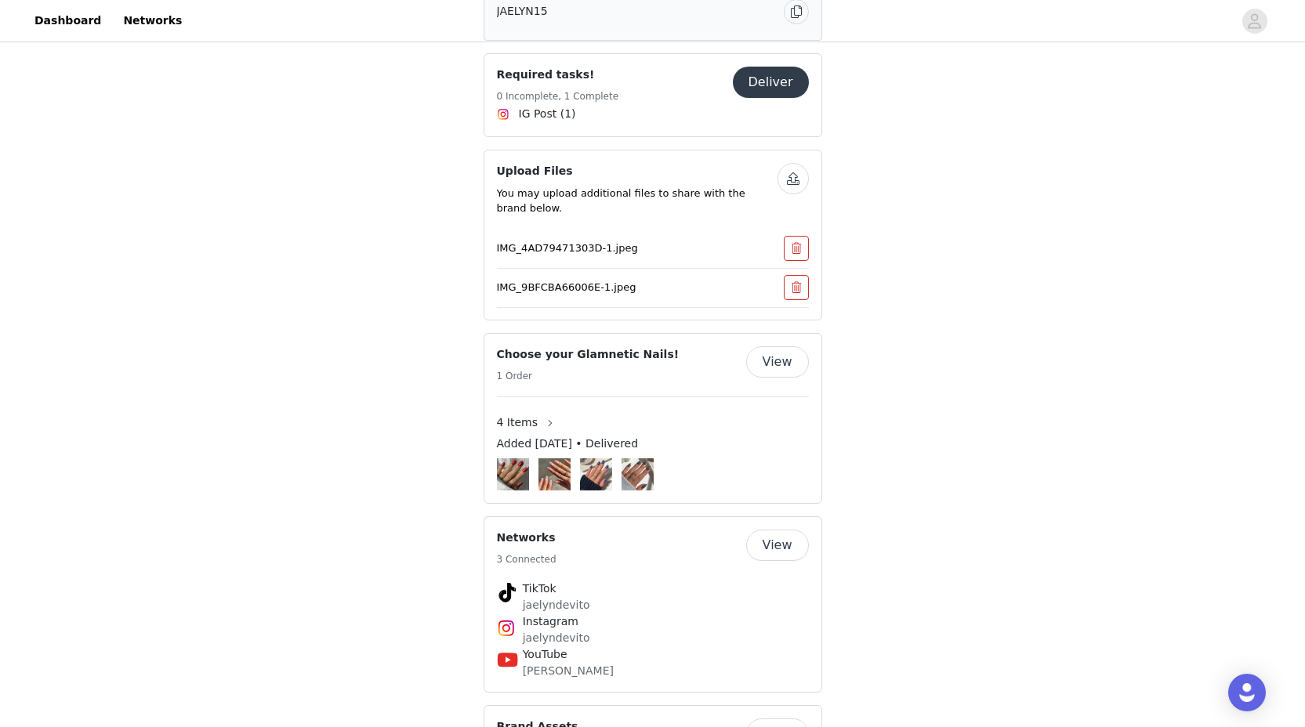
scroll to position [1615, 0]
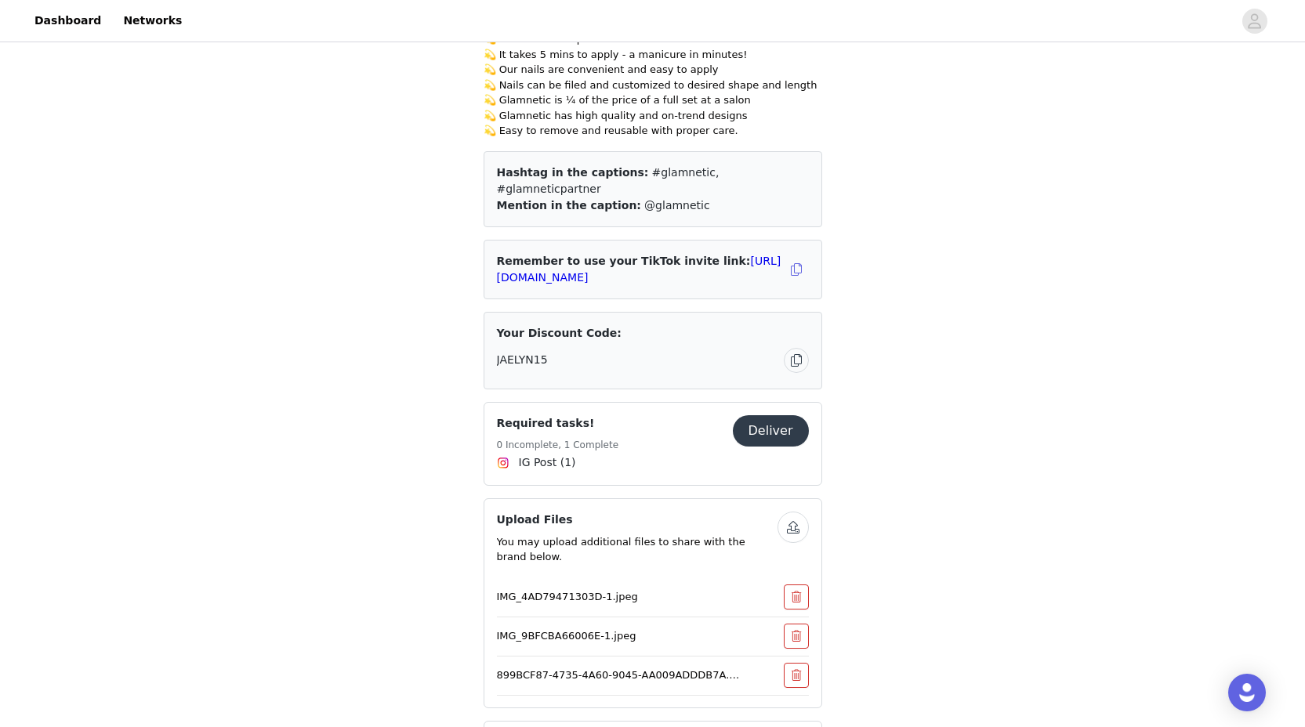
scroll to position [1449, 0]
click at [792, 417] on button "Deliver" at bounding box center [771, 432] width 76 height 31
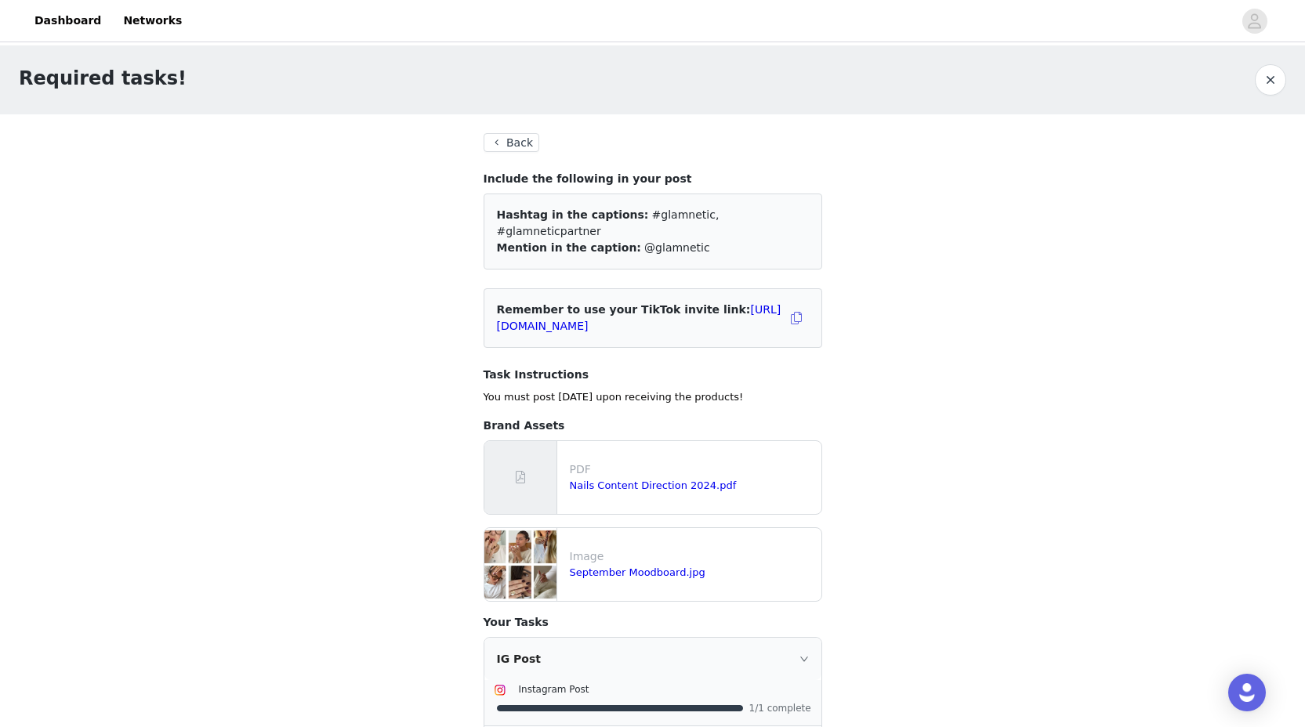
click at [501, 139] on button "Back" at bounding box center [511, 142] width 56 height 19
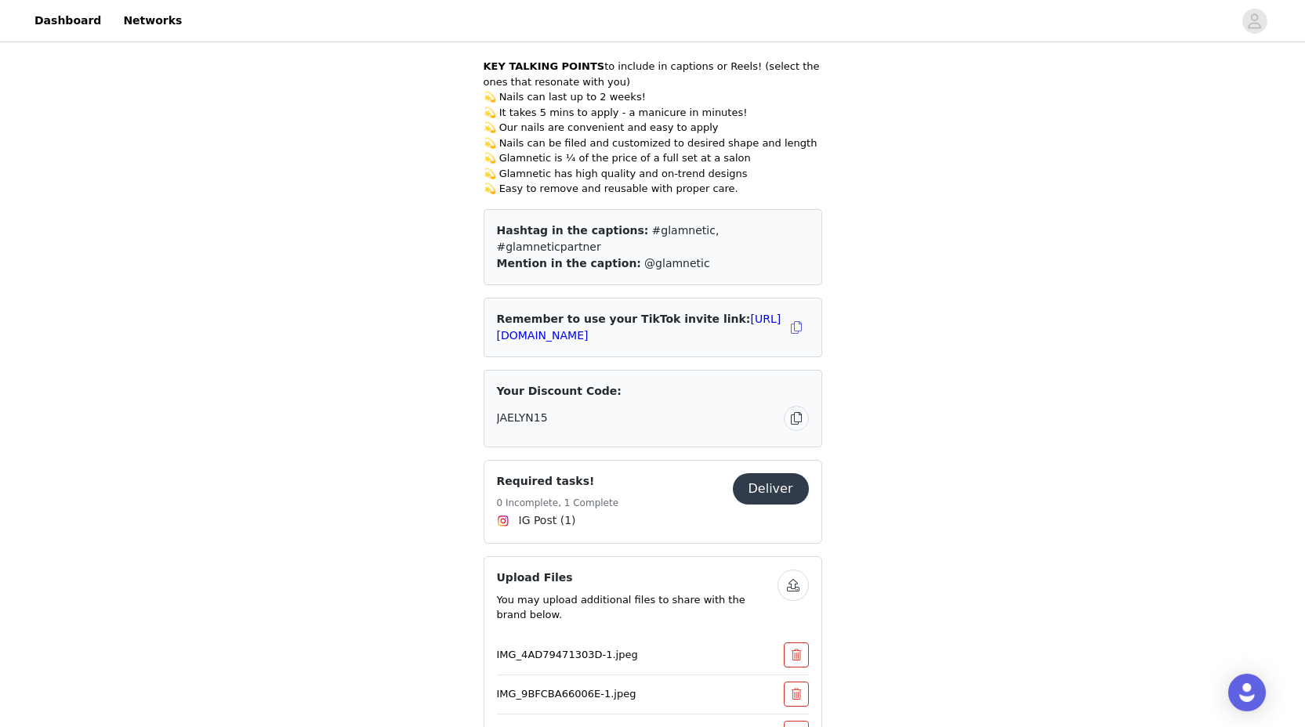
scroll to position [1399, 0]
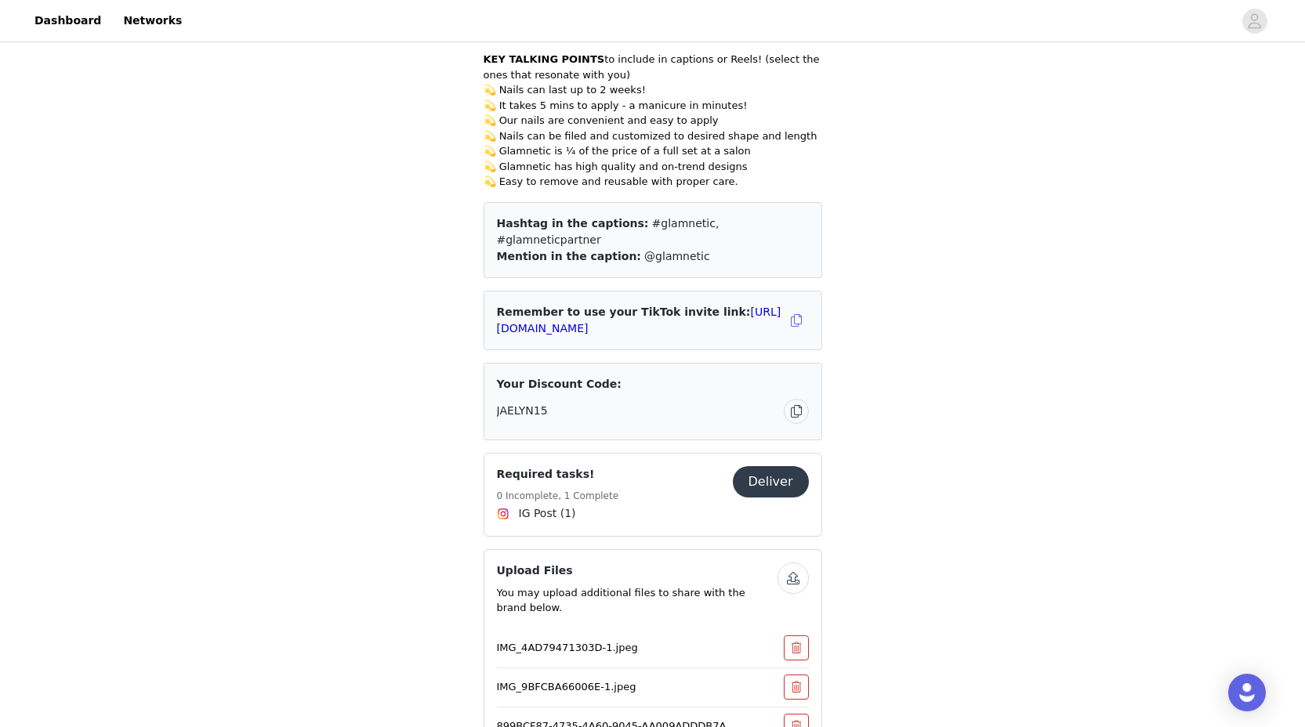
click at [790, 563] on button "button" at bounding box center [792, 578] width 31 height 31
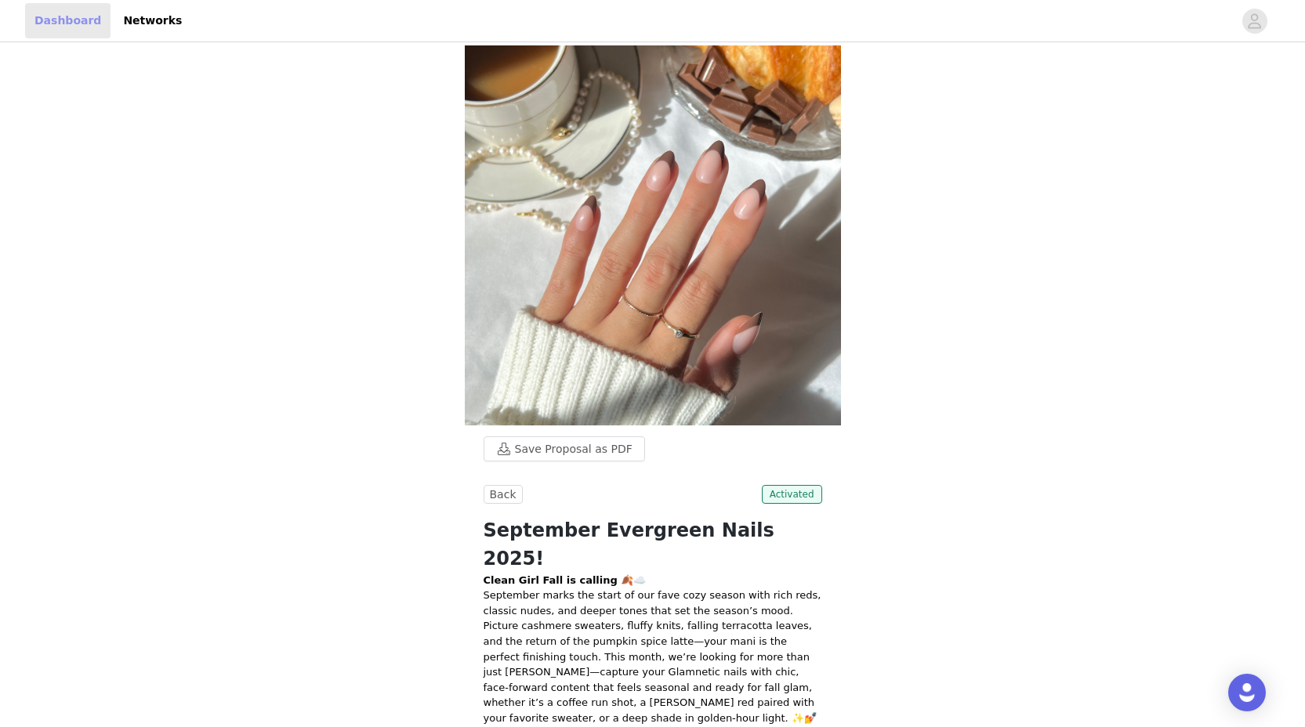
click at [61, 25] on link "Dashboard" at bounding box center [67, 20] width 85 height 35
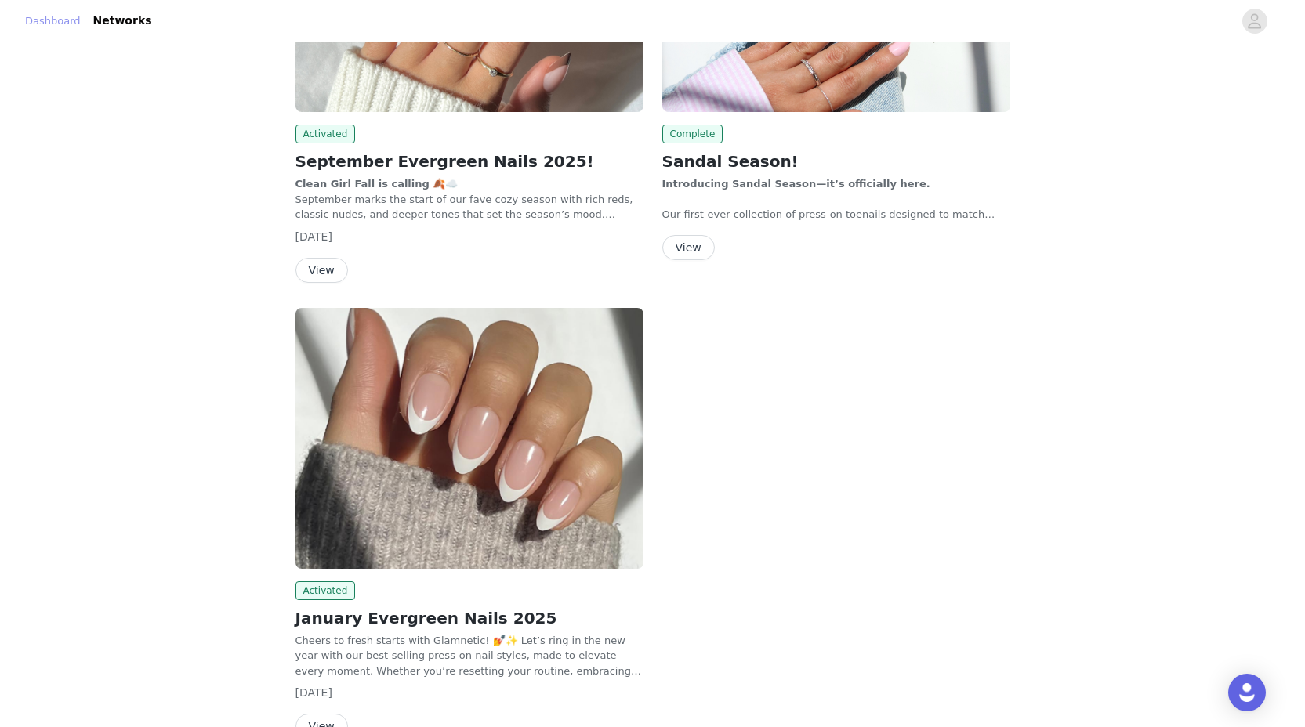
scroll to position [272, 0]
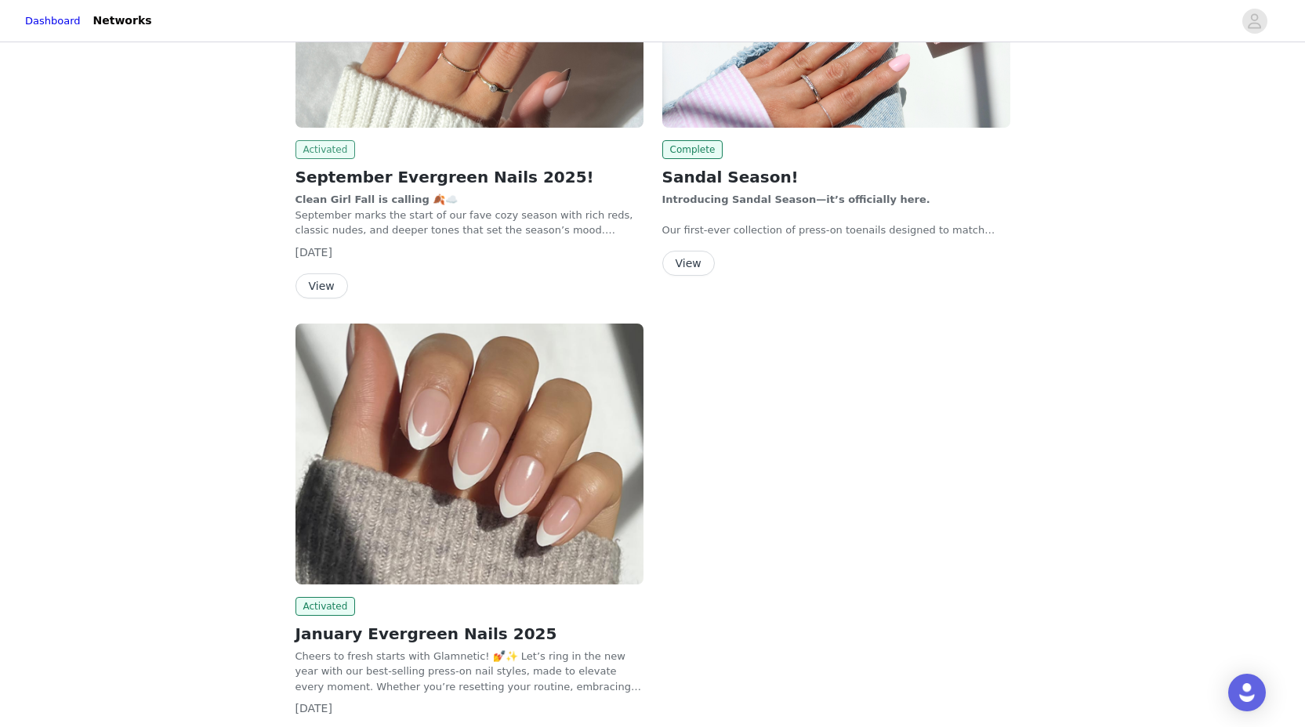
click at [324, 149] on span "Activated" at bounding box center [325, 149] width 60 height 19
click at [331, 288] on button "View" at bounding box center [321, 285] width 52 height 25
